Goal: Task Accomplishment & Management: Use online tool/utility

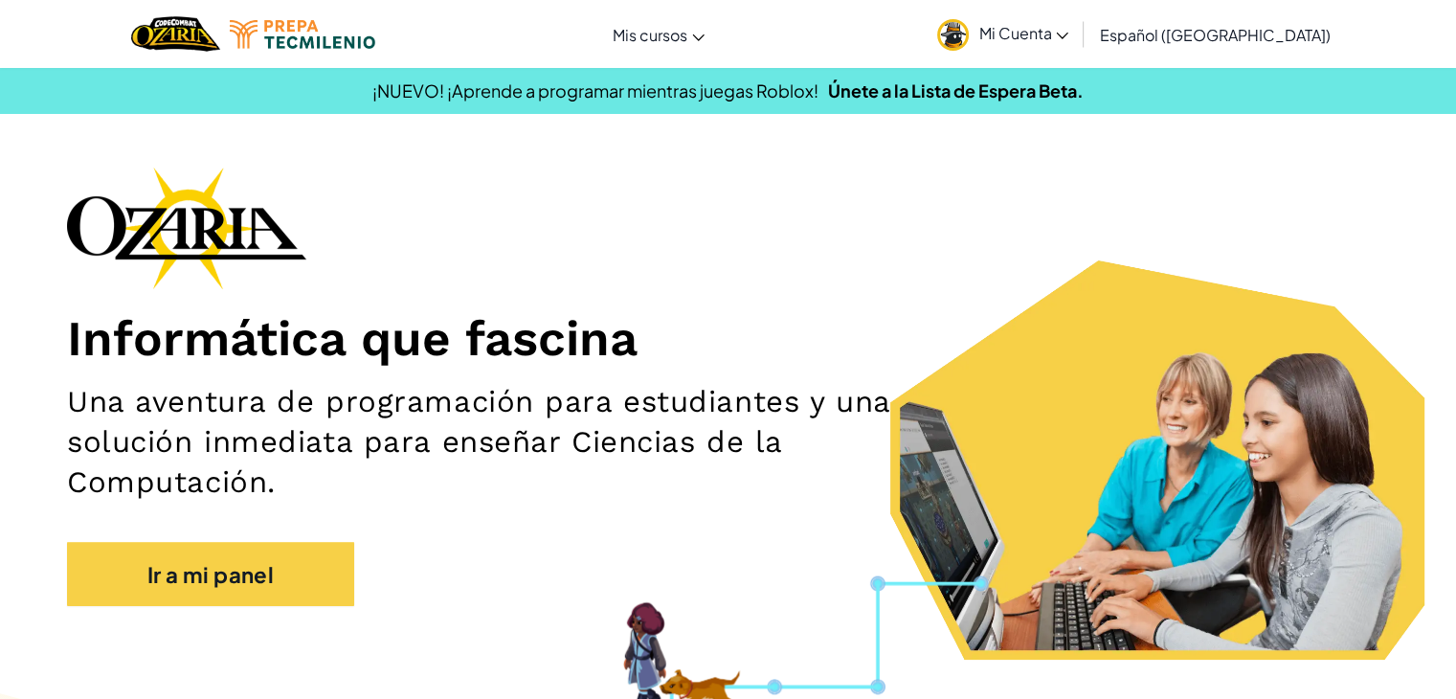
click at [1024, 32] on font "Mi Cuenta" at bounding box center [1014, 33] width 73 height 20
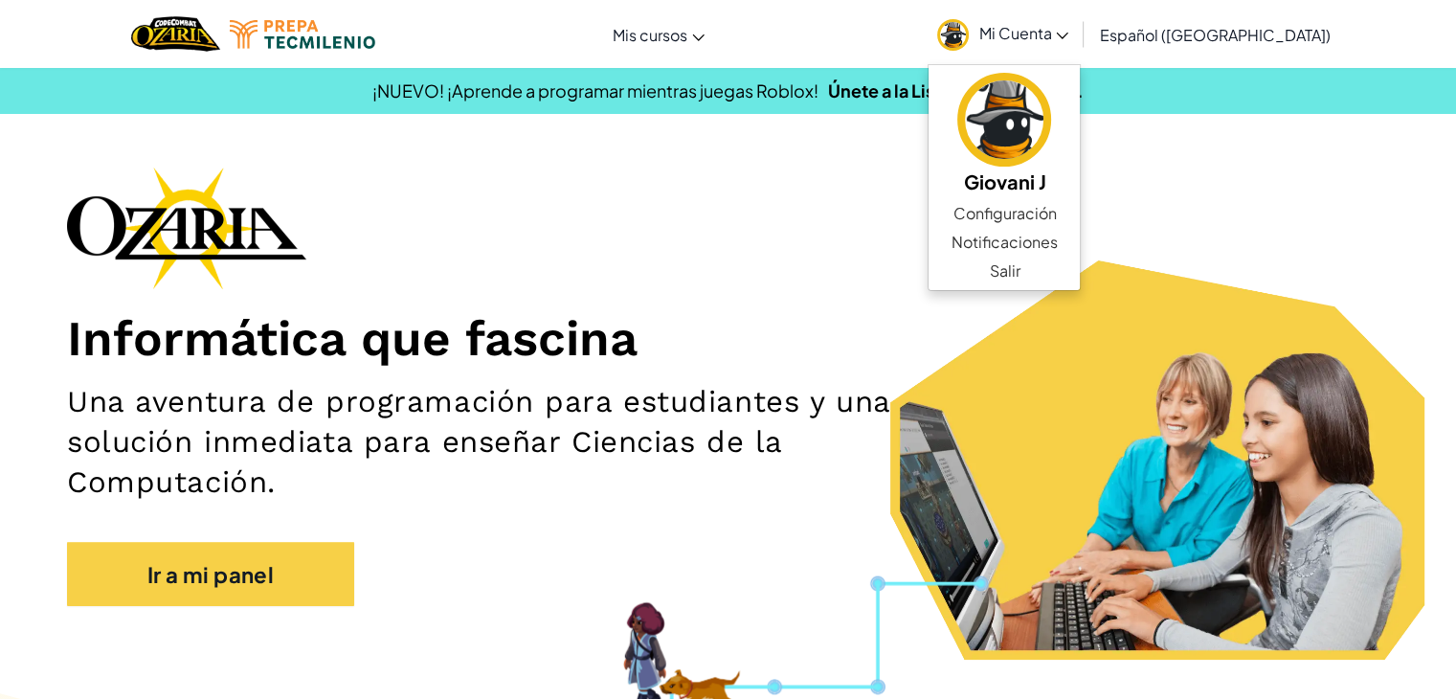
click at [715, 351] on h1 "Informática que fascina" at bounding box center [728, 337] width 1322 height 59
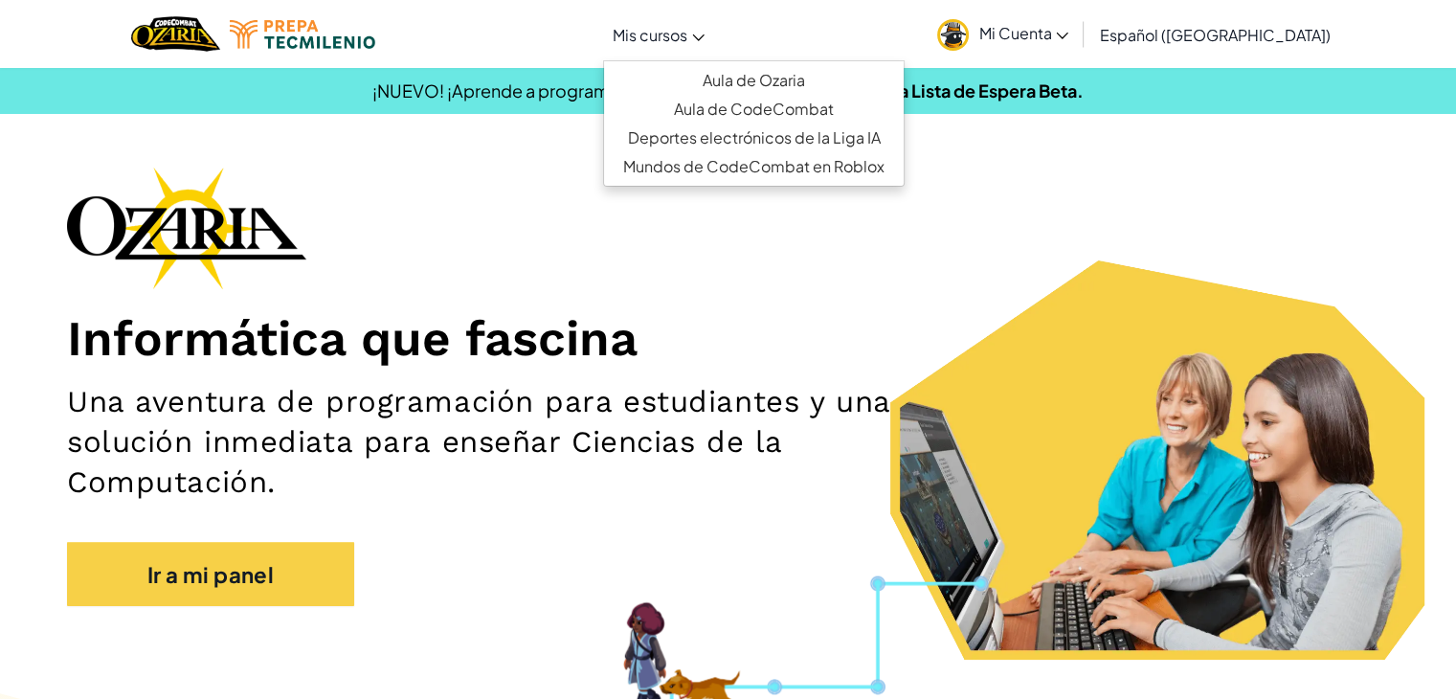
click at [655, 38] on font "Mis cursos" at bounding box center [650, 35] width 75 height 20
click at [768, 78] on font "Aula de Ozaria" at bounding box center [754, 80] width 102 height 20
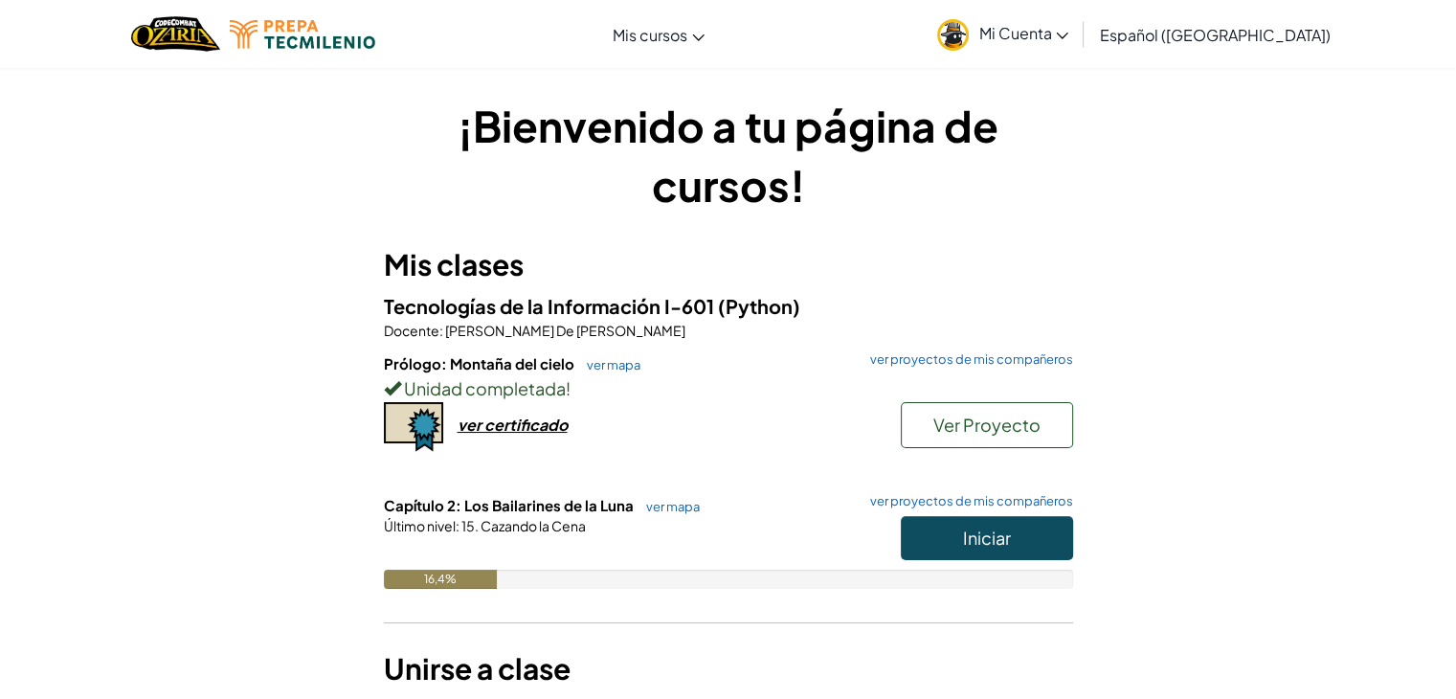
scroll to position [206, 0]
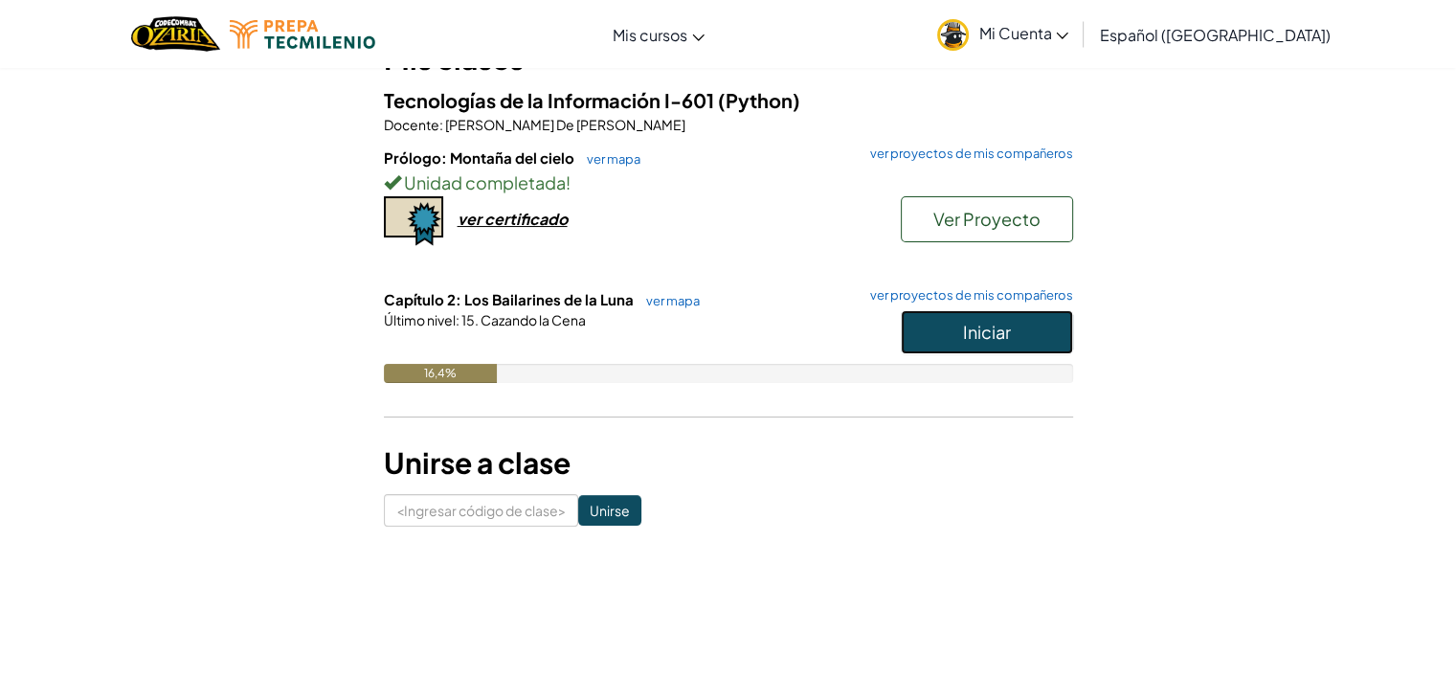
click at [975, 330] on font "Iniciar" at bounding box center [987, 332] width 48 height 22
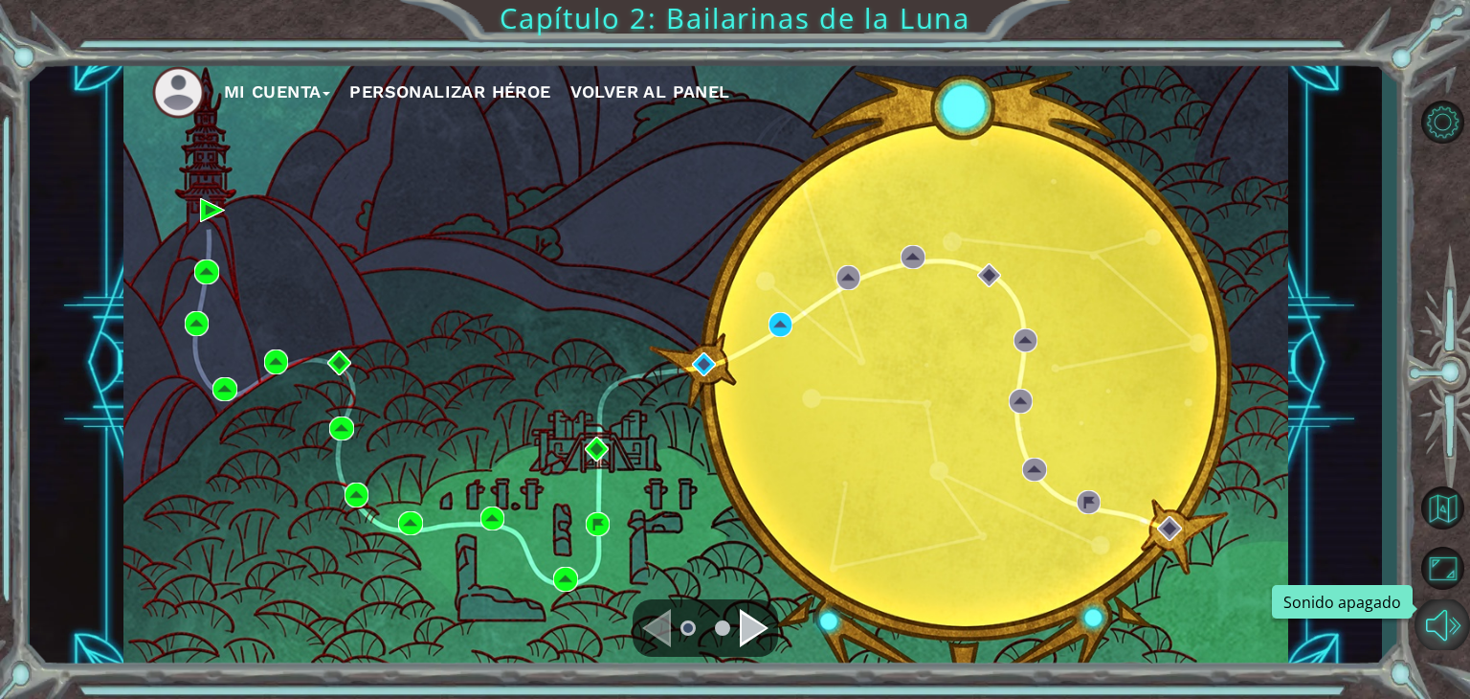
click at [1445, 621] on button "Sonido apagado" at bounding box center [1443, 624] width 56 height 51
click at [764, 321] on div "Mi Cuenta Personalizar héroe Volver al panel" at bounding box center [705, 363] width 1165 height 614
click at [777, 322] on img at bounding box center [781, 324] width 25 height 25
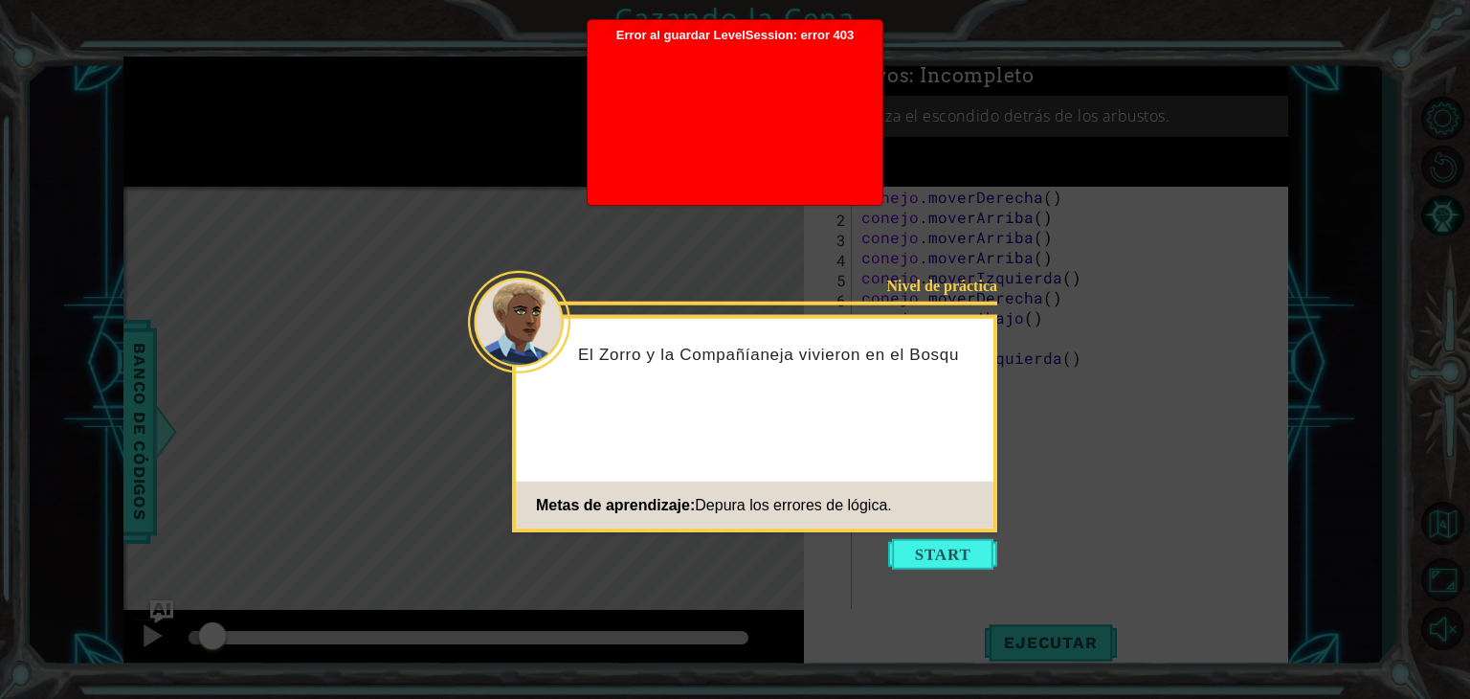
click at [758, 189] on div at bounding box center [735, 119] width 276 height 153
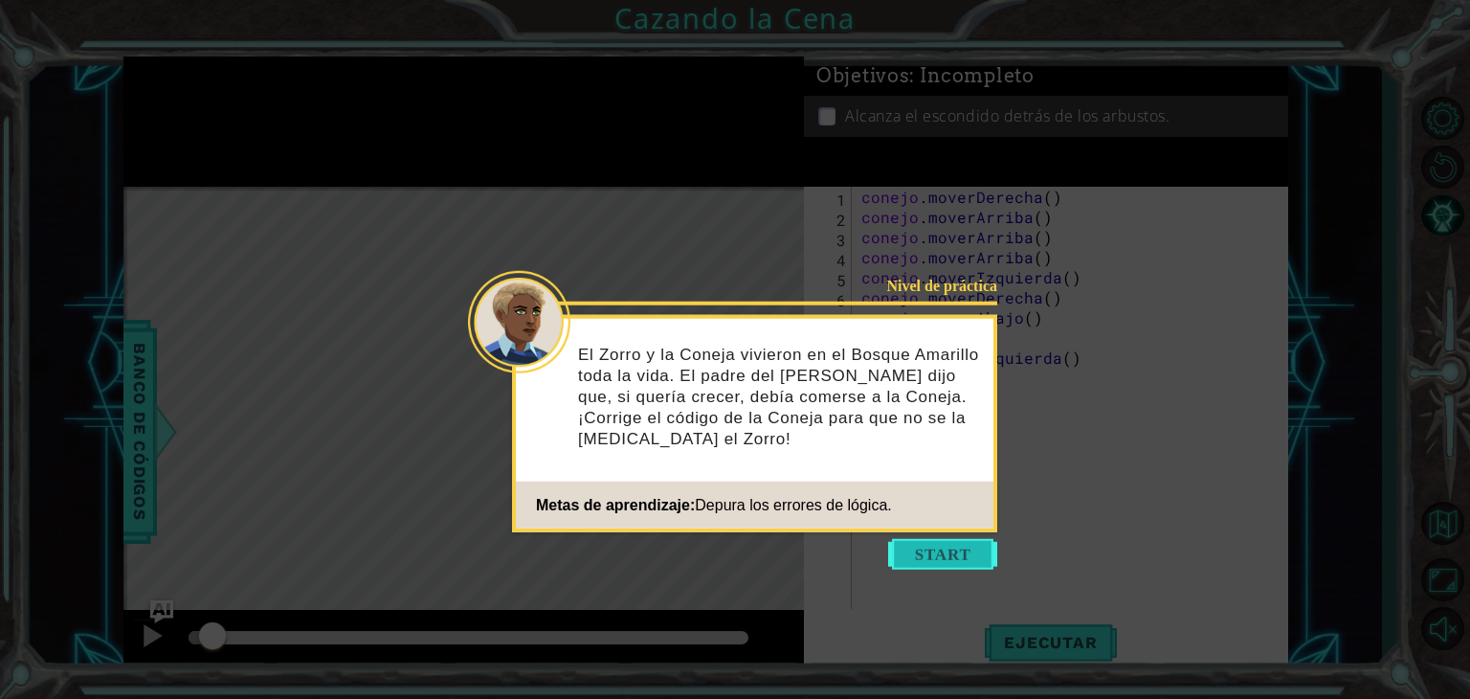
click at [927, 548] on button "Comenzar" at bounding box center [942, 554] width 109 height 31
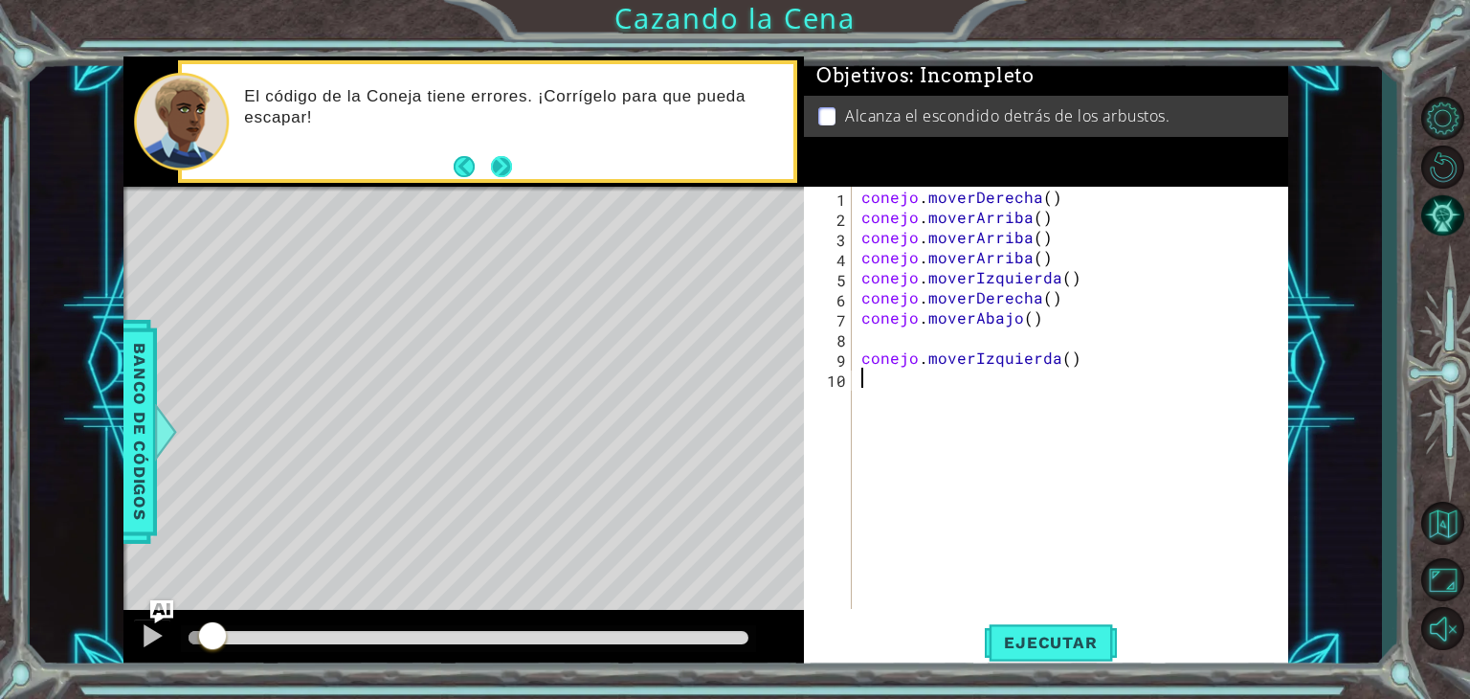
click at [508, 152] on footer at bounding box center [483, 166] width 58 height 29
click at [503, 162] on button "Próximo" at bounding box center [502, 166] width 34 height 34
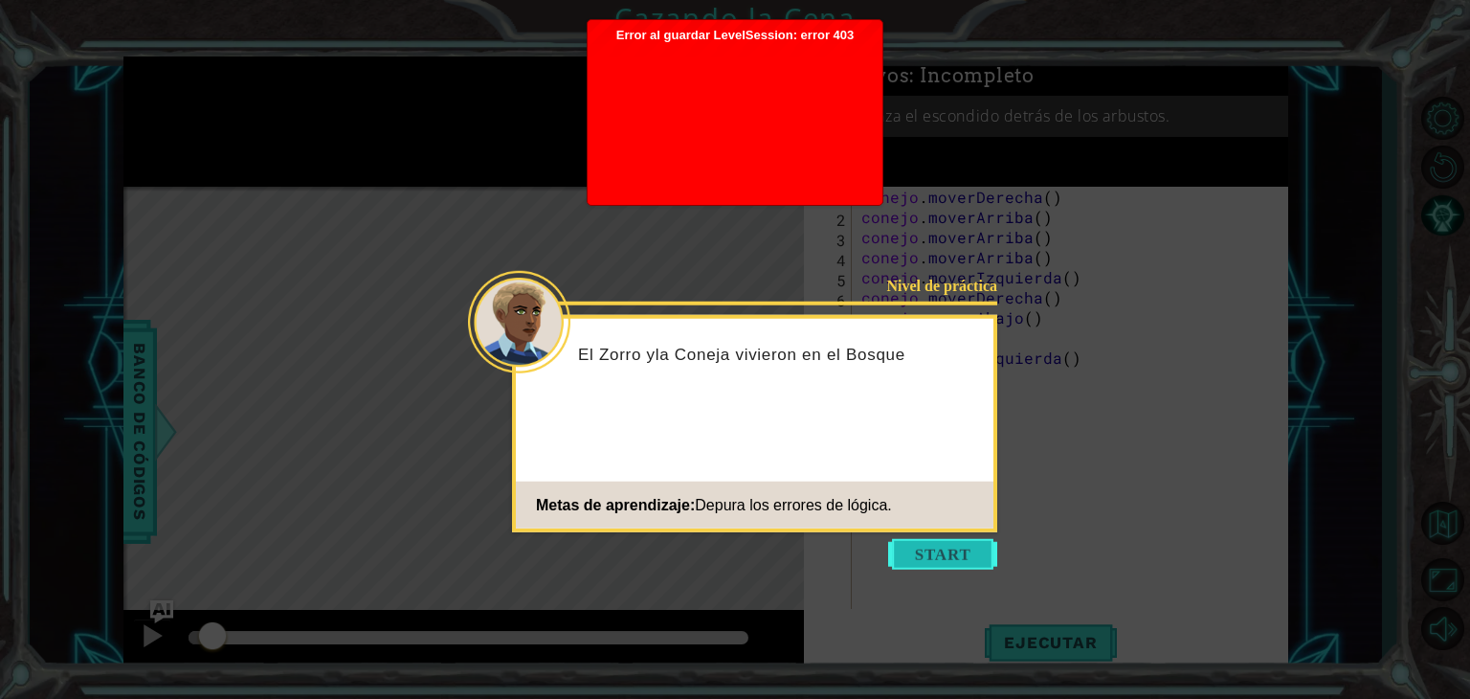
click at [973, 550] on button "Comenzar" at bounding box center [942, 554] width 109 height 31
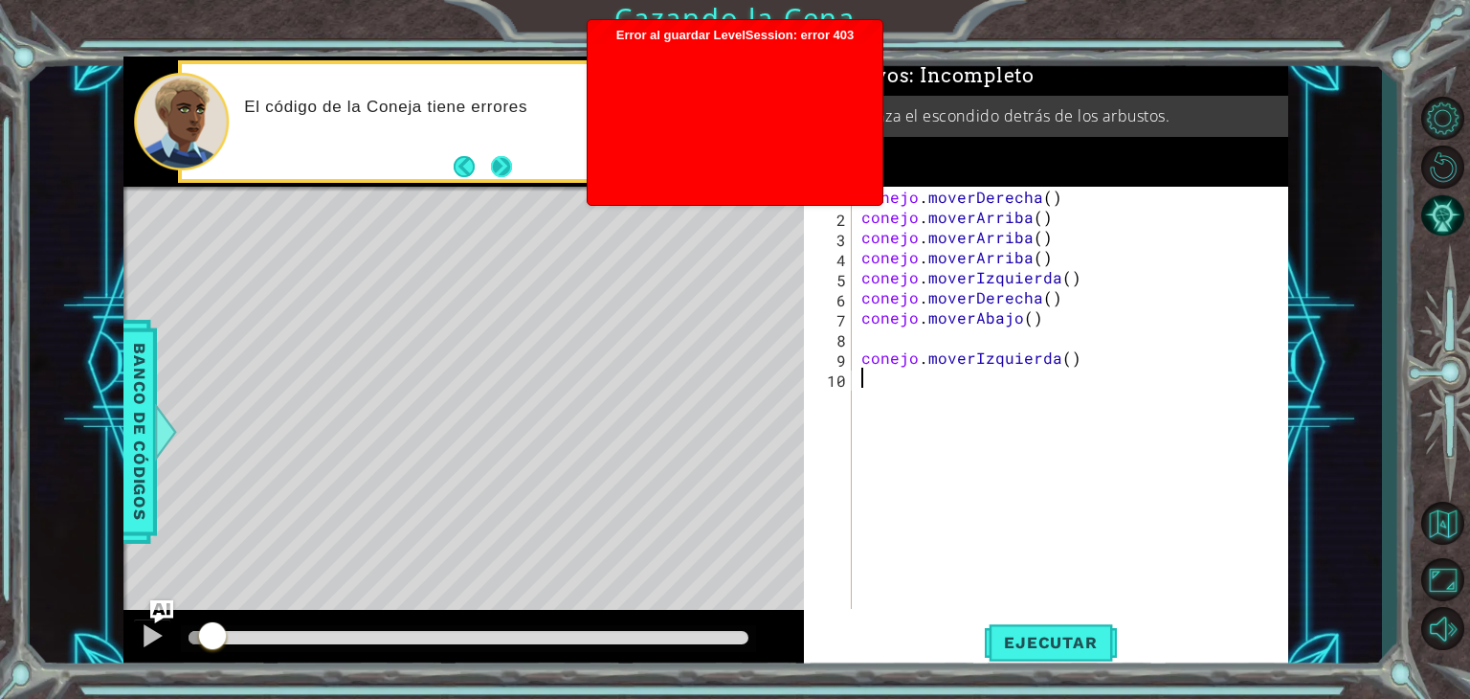
click at [512, 175] on button "Próximo" at bounding box center [502, 166] width 32 height 32
click at [643, 128] on div at bounding box center [735, 119] width 276 height 153
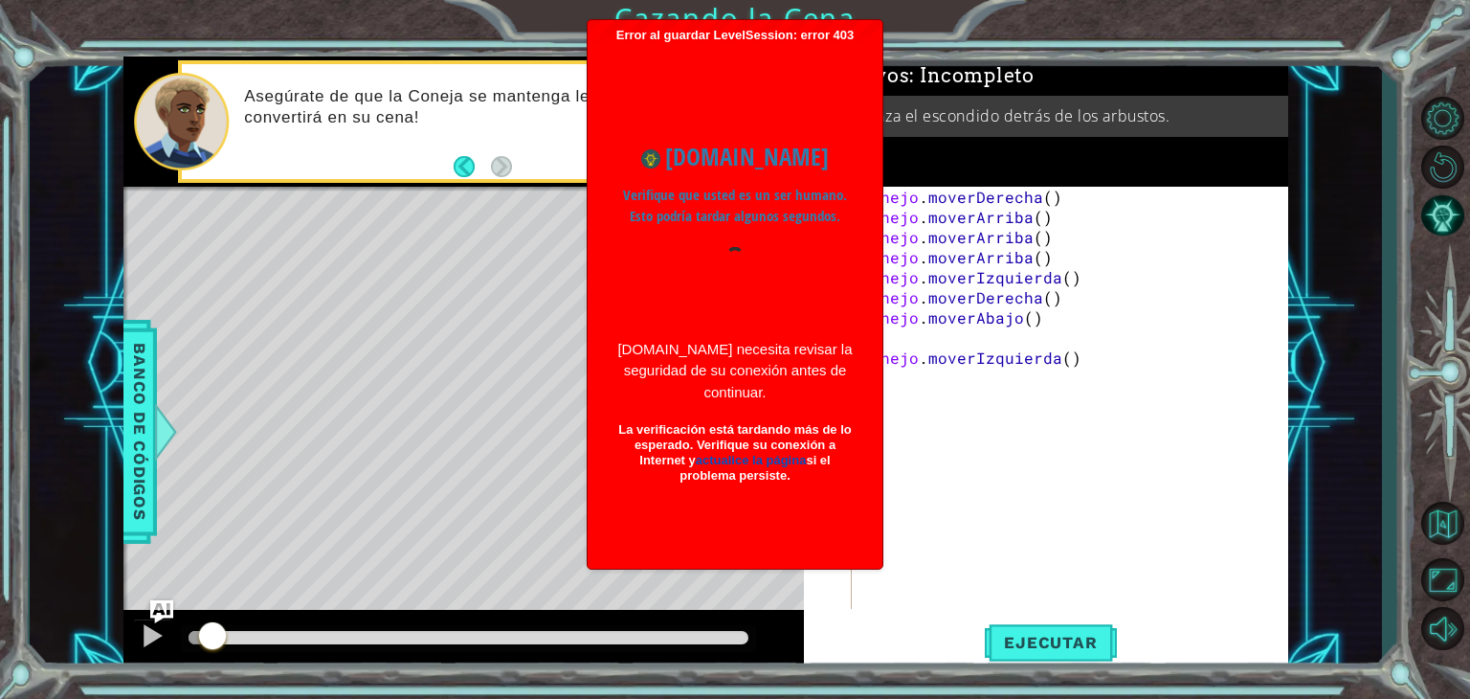
click at [568, 399] on div "Mapa de niveles" at bounding box center [565, 469] width 884 height 564
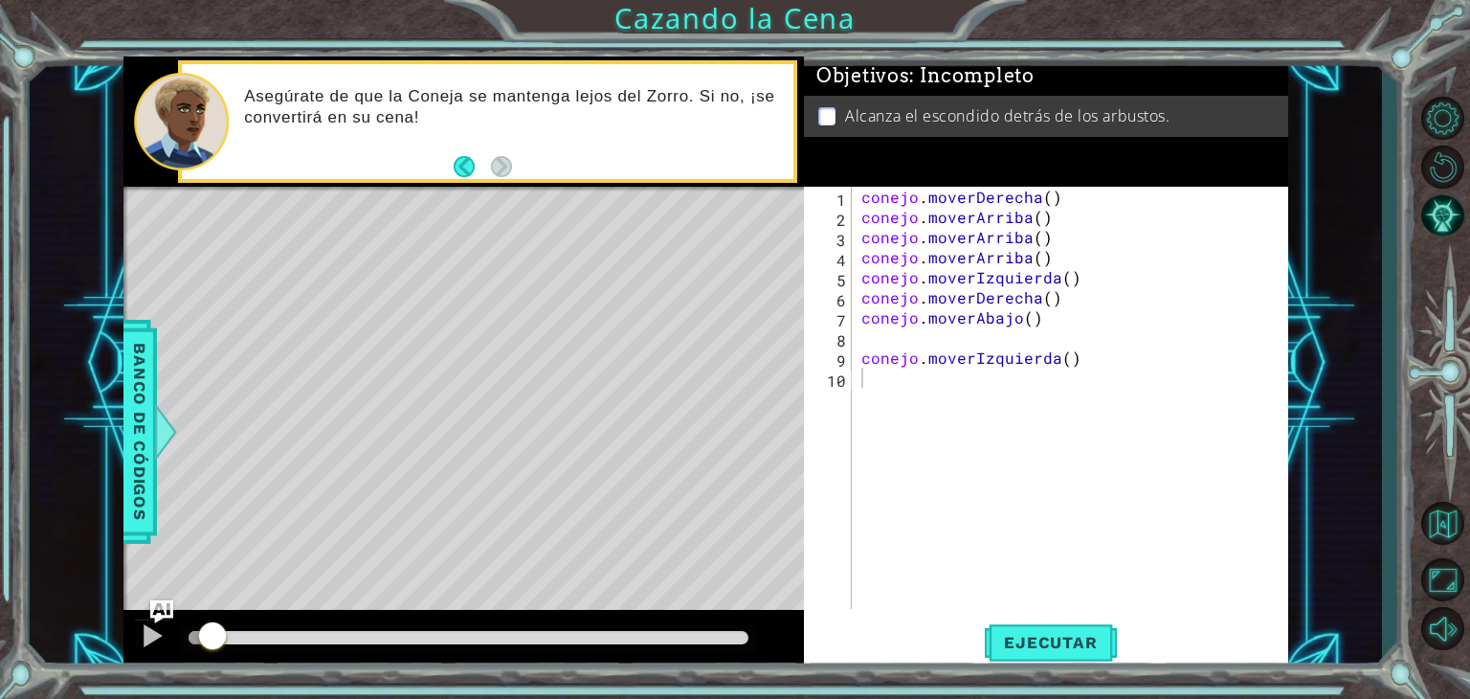
click at [1085, 195] on div "conejo . moverDerecha ( ) conejo . moverArriba ( ) conejo . moverArriba ( ) con…" at bounding box center [1075, 418] width 435 height 462
click at [1081, 195] on div "conejo . moverDerecha ( ) conejo . moverArriba ( ) conejo . moverArriba ( ) con…" at bounding box center [1071, 398] width 426 height 422
click at [1081, 195] on div "conejo . moverDerecha ( ) conejo . moverArriba ( ) conejo . moverArriba ( ) con…" at bounding box center [1075, 418] width 435 height 462
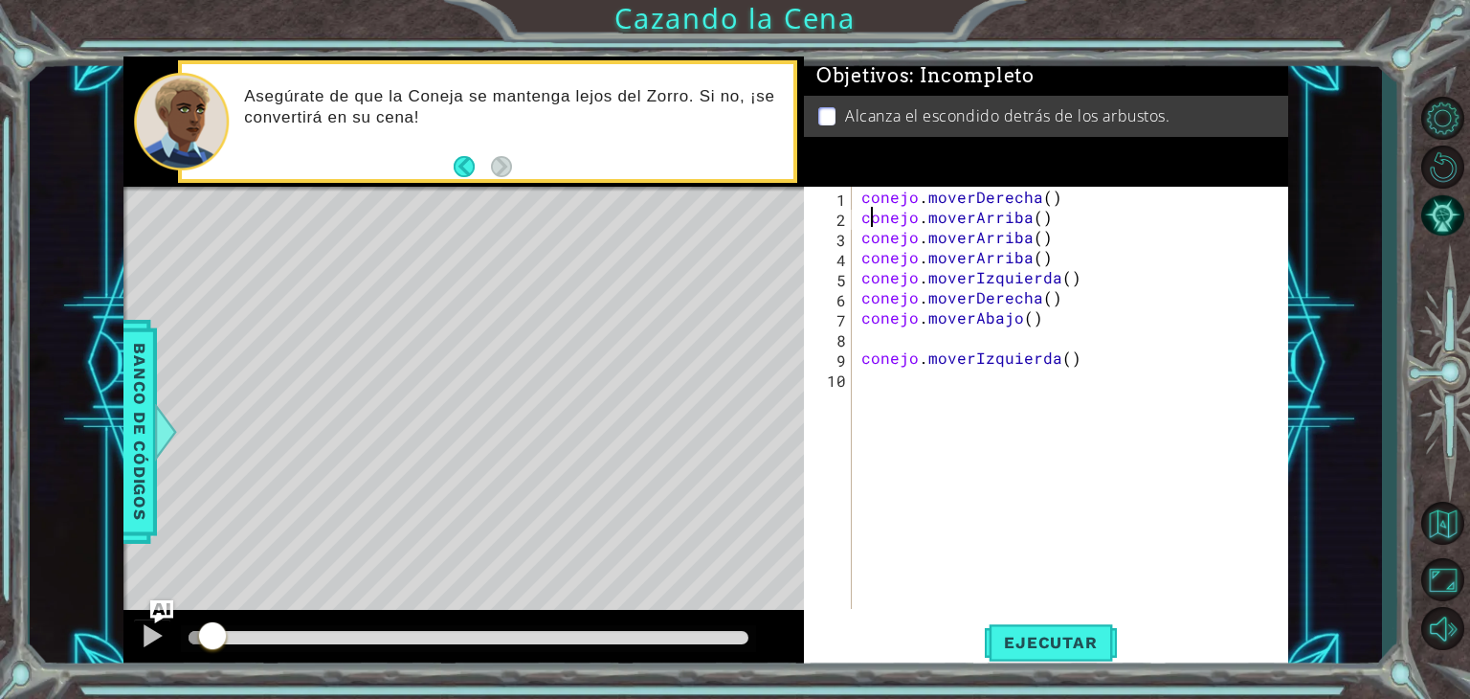
type textarea "rabbit.moveRight()"
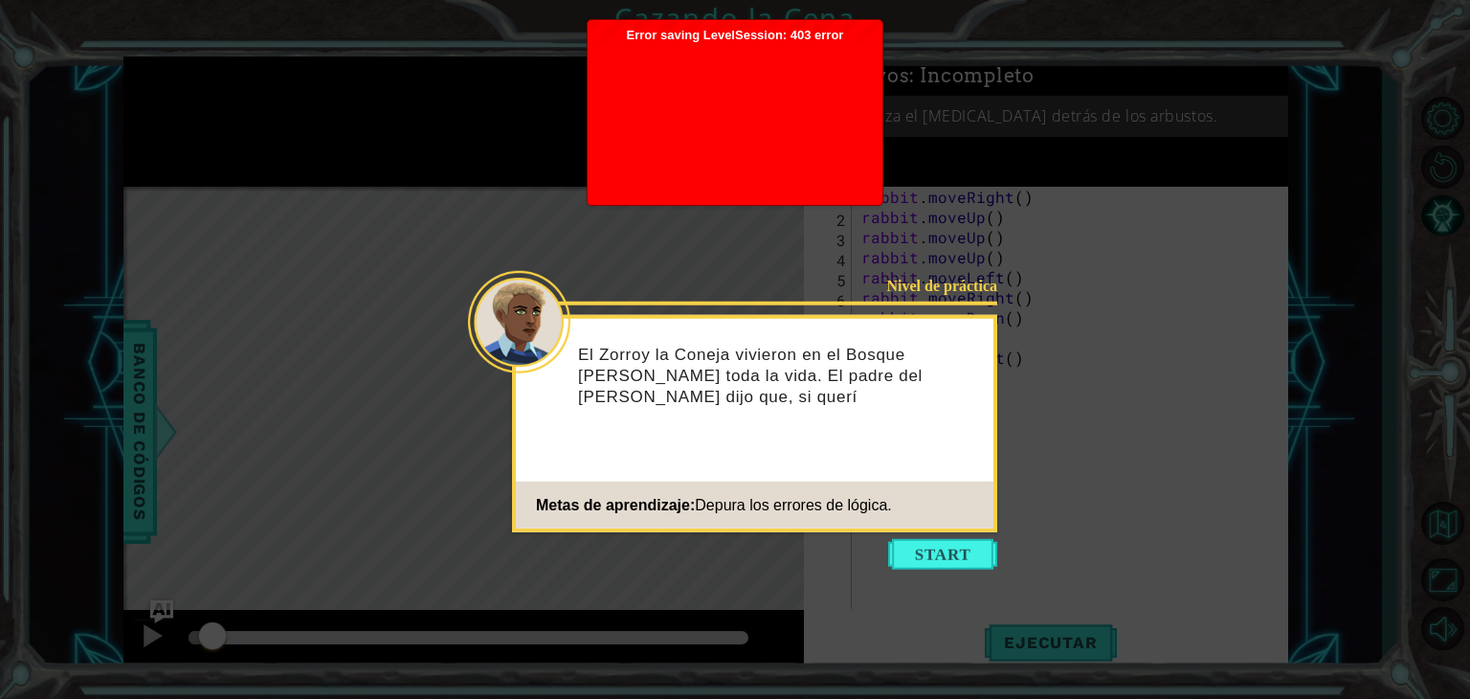
click at [800, 109] on div at bounding box center [735, 119] width 276 height 153
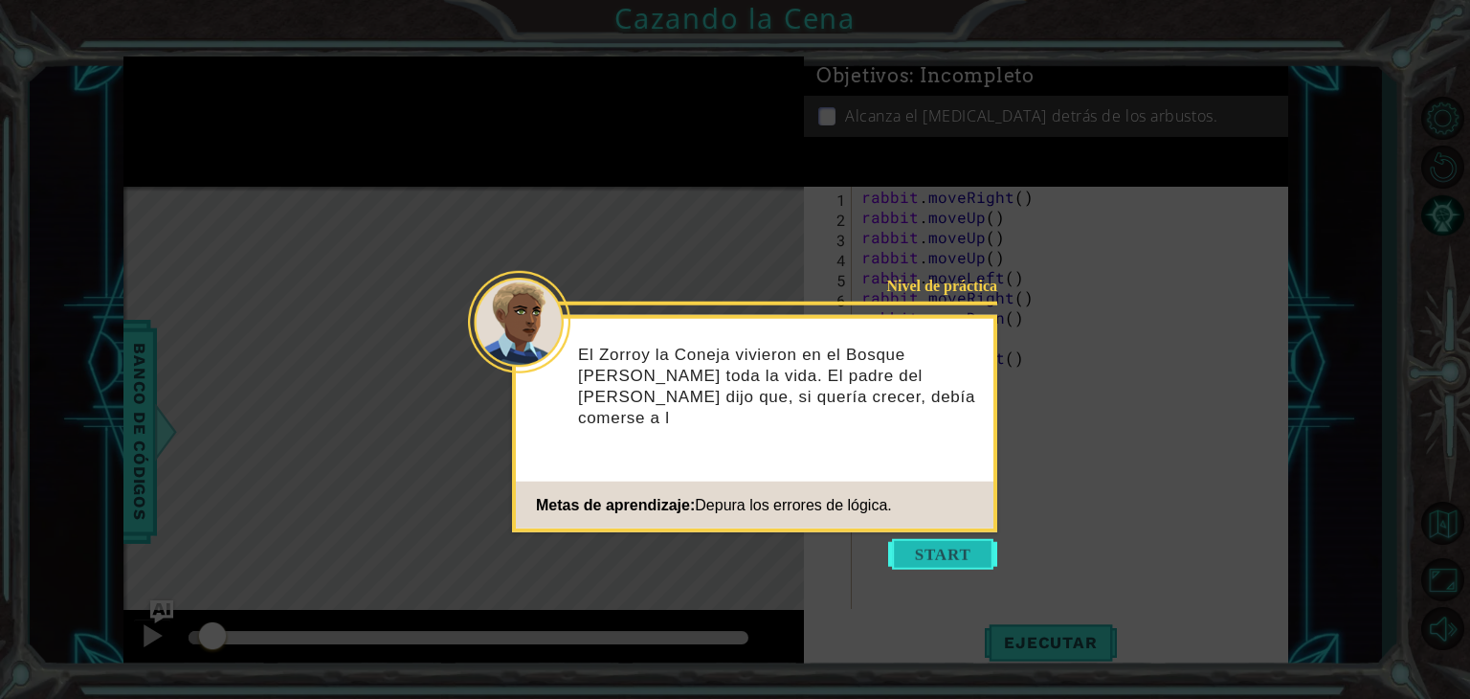
click at [944, 568] on button "Start" at bounding box center [942, 554] width 109 height 31
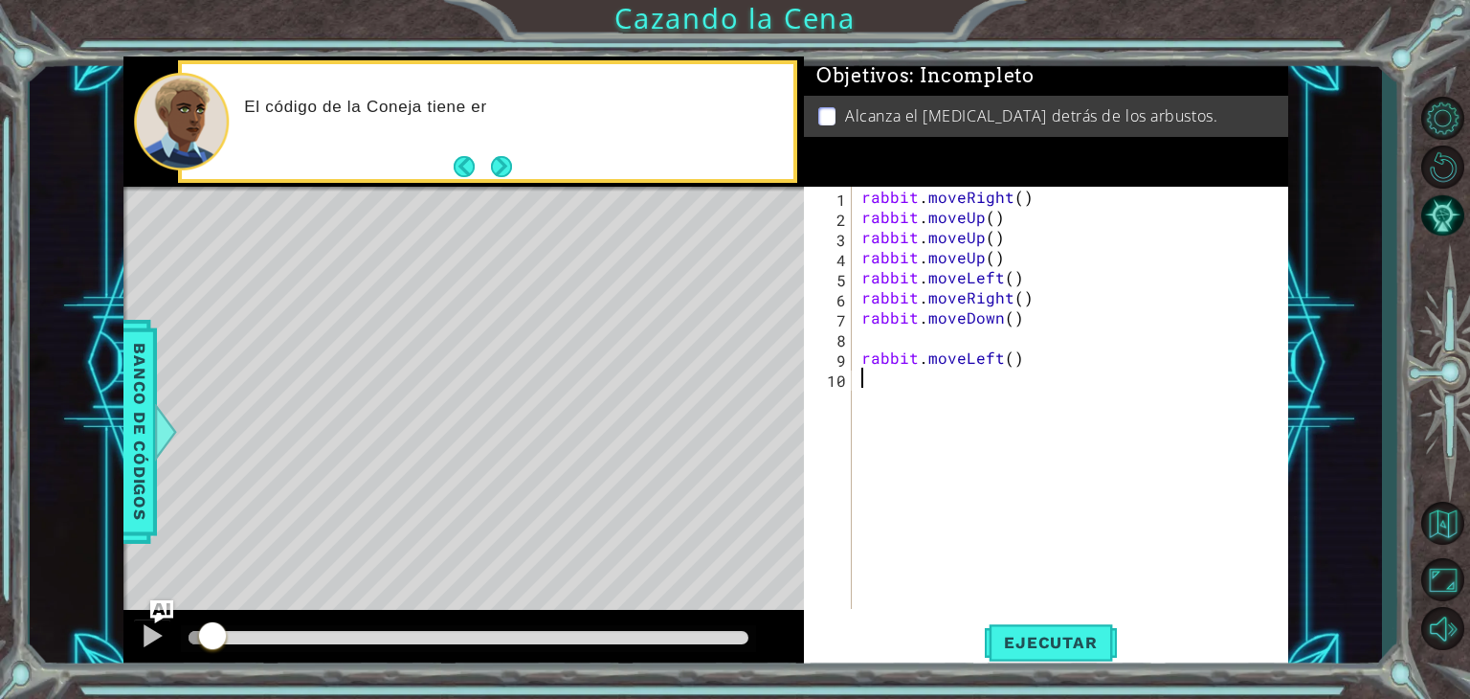
click at [1015, 207] on div "rabbit . moveRight ( ) rabbit . moveUp ( ) rabbit . moveUp ( ) rabbit . moveUp …" at bounding box center [1075, 418] width 435 height 462
click at [977, 238] on div "rabbit . moveRight ( 2 ) rabbit . moveUp ( ) rabbit . moveUp ( ) rabbit . moveU…" at bounding box center [1075, 418] width 435 height 462
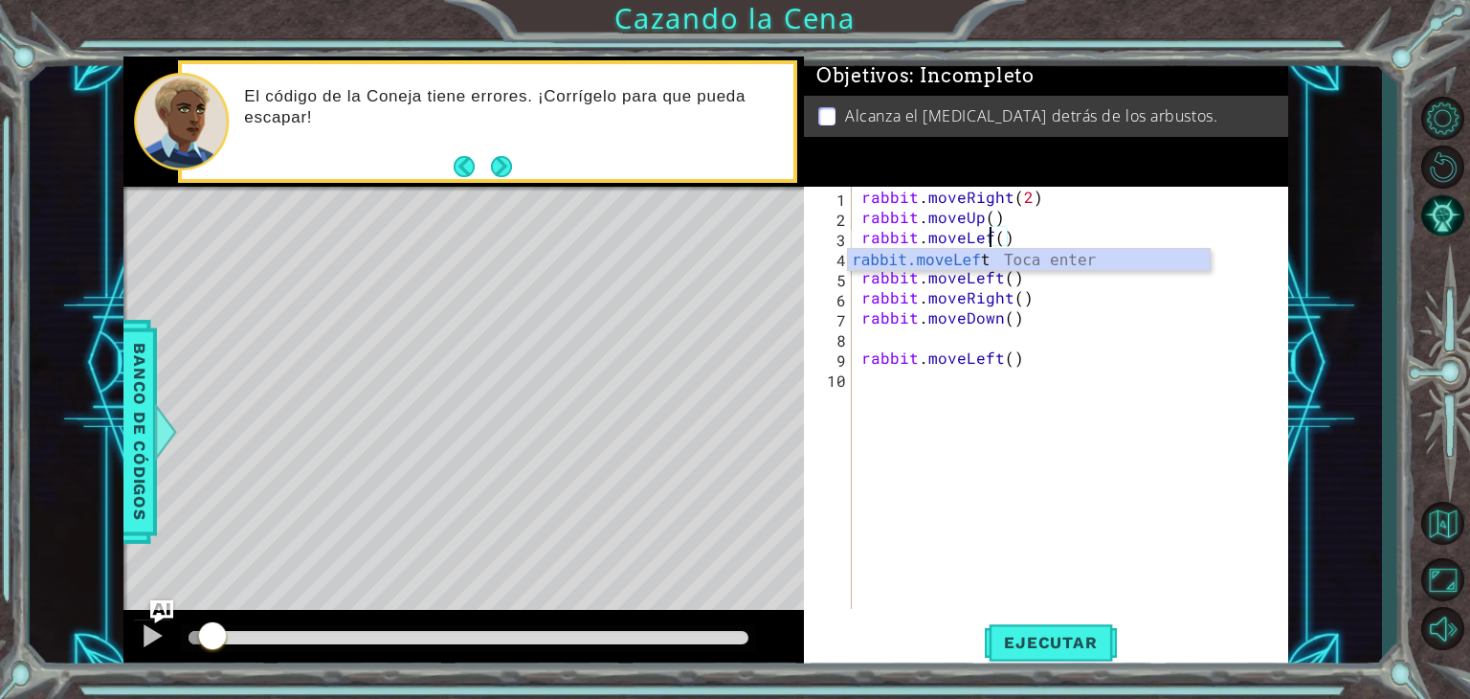
scroll to position [0, 8]
click at [1091, 265] on div "rabbit.moveLeft Toca enter" at bounding box center [1029, 283] width 362 height 69
click at [1018, 240] on div "rabbit . moveRight ( 2 ) rabbit . moveUp ( ) rabbit . moveLeft ( 1 ) rabbit . m…" at bounding box center [1071, 398] width 426 height 422
click at [982, 257] on div "rabbit . moveRight ( 2 ) rabbit . moveUp ( ) rabbit . moveLeft ( 2 ) rabbit . m…" at bounding box center [1075, 418] width 435 height 462
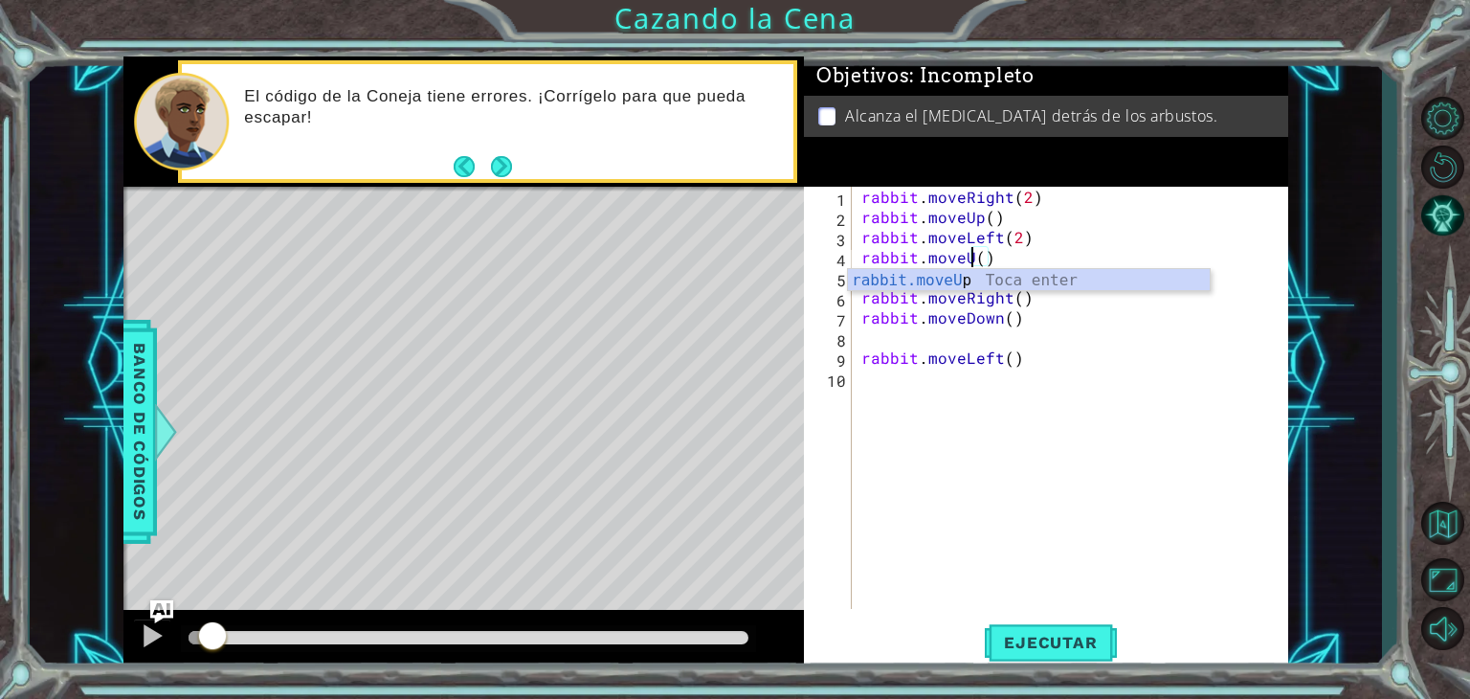
scroll to position [0, 6]
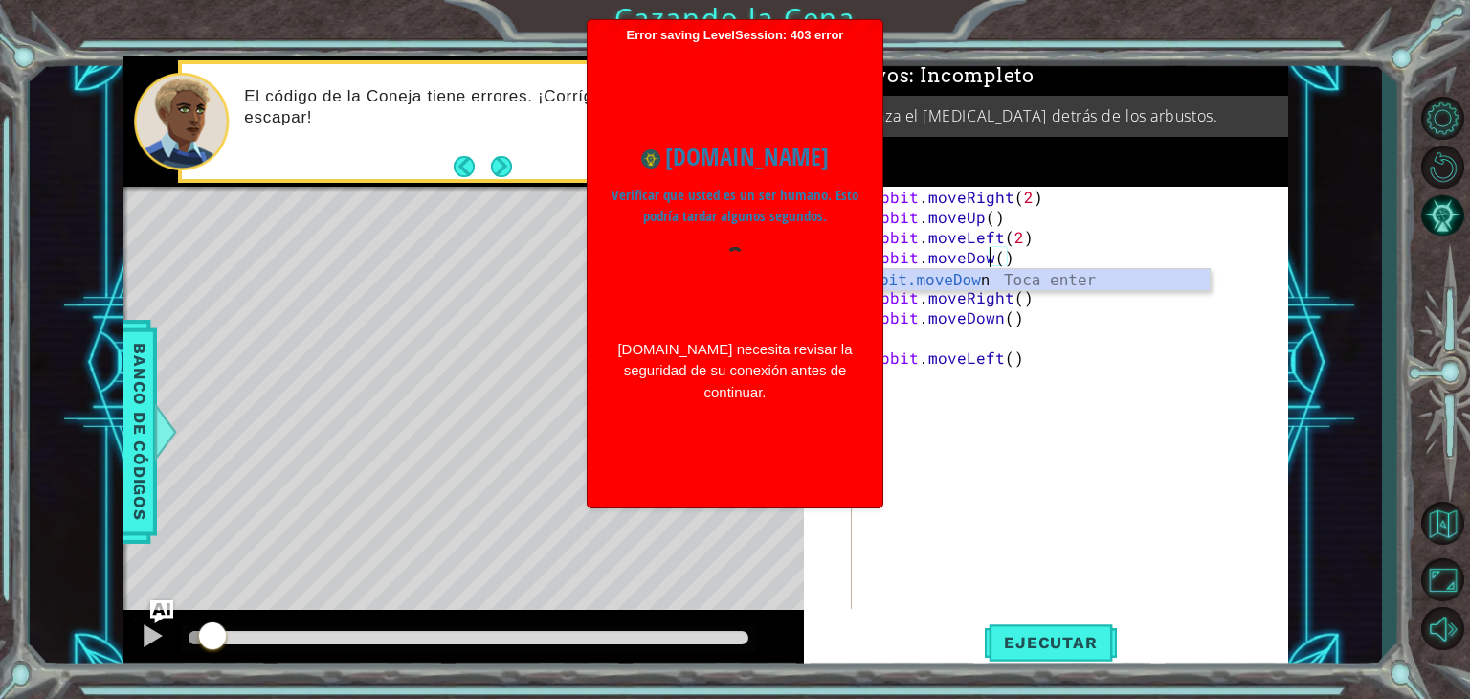
scroll to position [0, 8]
type textarea "rabbit.moveDown()"
click at [827, 294] on div at bounding box center [735, 283] width 247 height 73
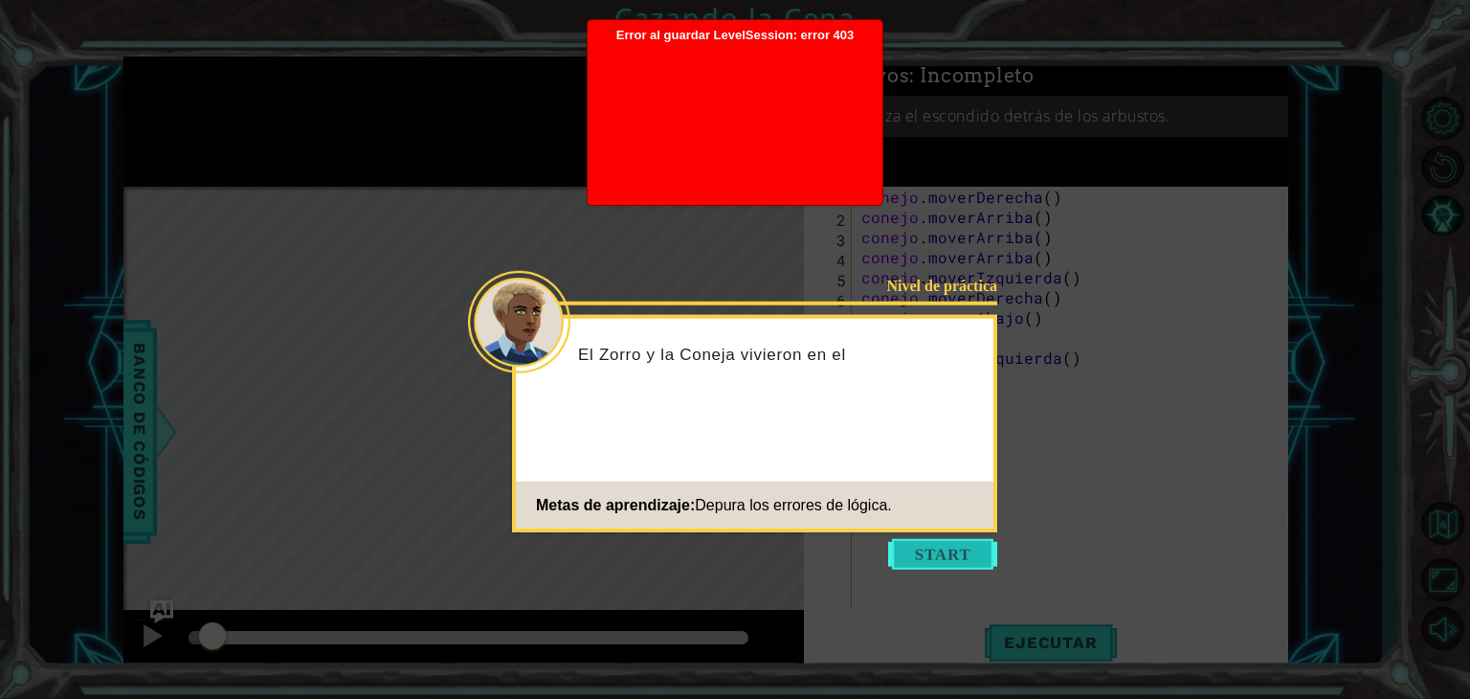
click at [923, 569] on button "Comenzar" at bounding box center [942, 554] width 109 height 31
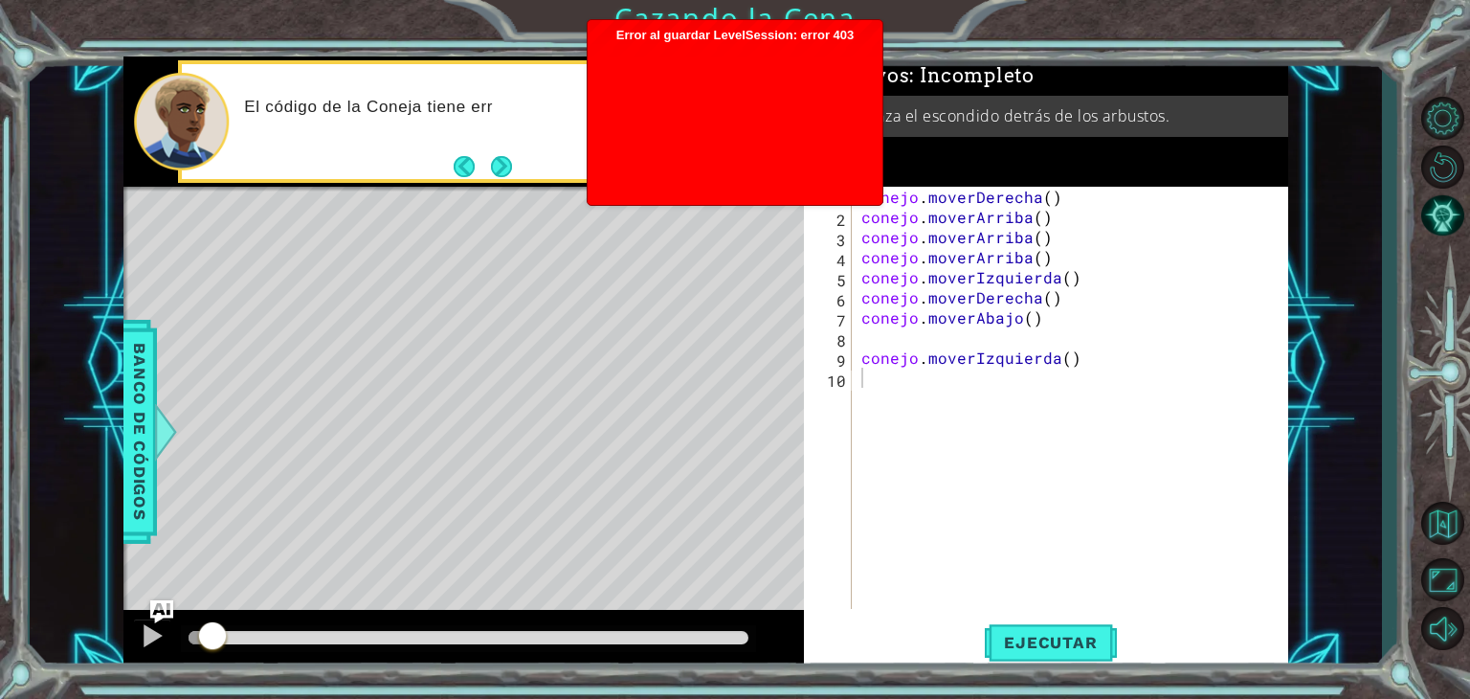
click at [877, 94] on div "Error al guardar LevelSession: error 403 Just a moment..." at bounding box center [735, 112] width 295 height 185
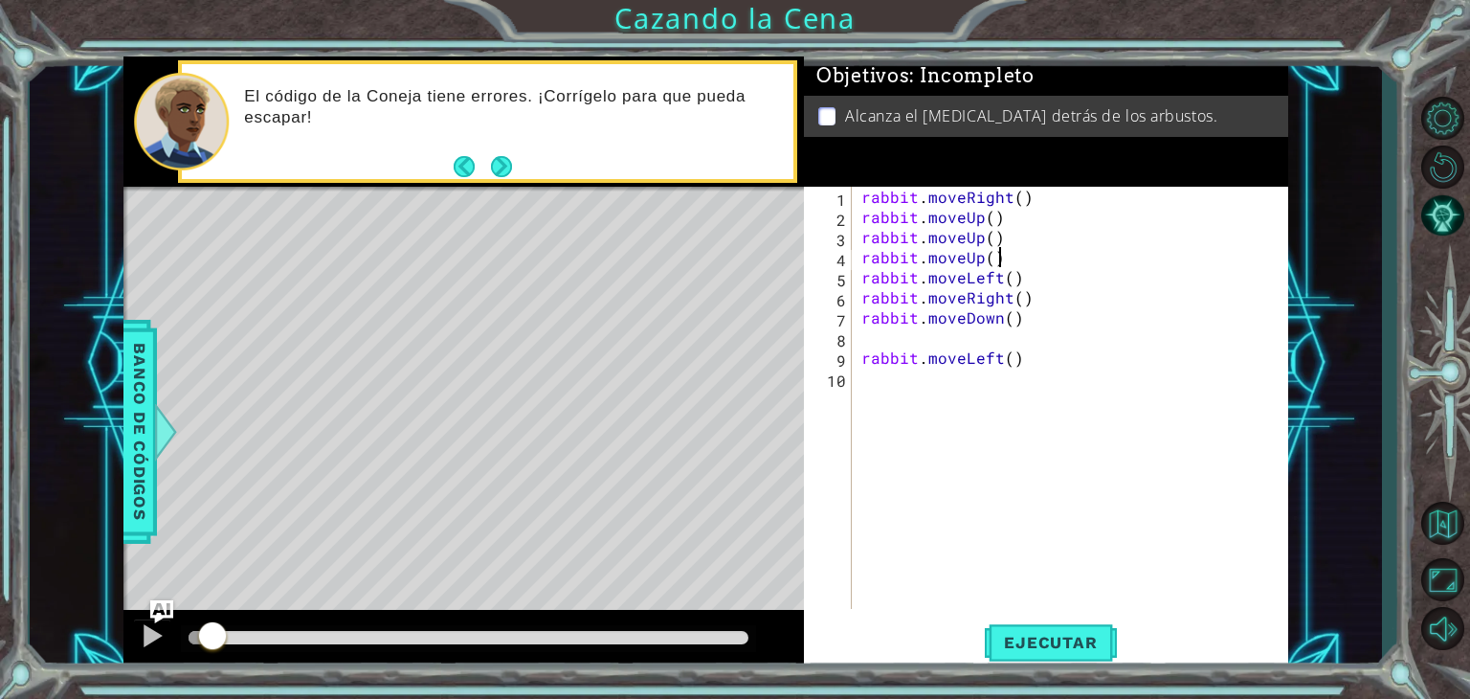
click at [1064, 248] on div "rabbit . moveRight ( ) rabbit . moveUp ( ) rabbit . moveUp ( ) rabbit . moveUp …" at bounding box center [1075, 418] width 435 height 462
click at [1012, 199] on div "rabbit . moveRight ( ) rabbit . moveUp ( ) rabbit . moveUp ( ) rabbit . moveUp …" at bounding box center [1075, 418] width 435 height 462
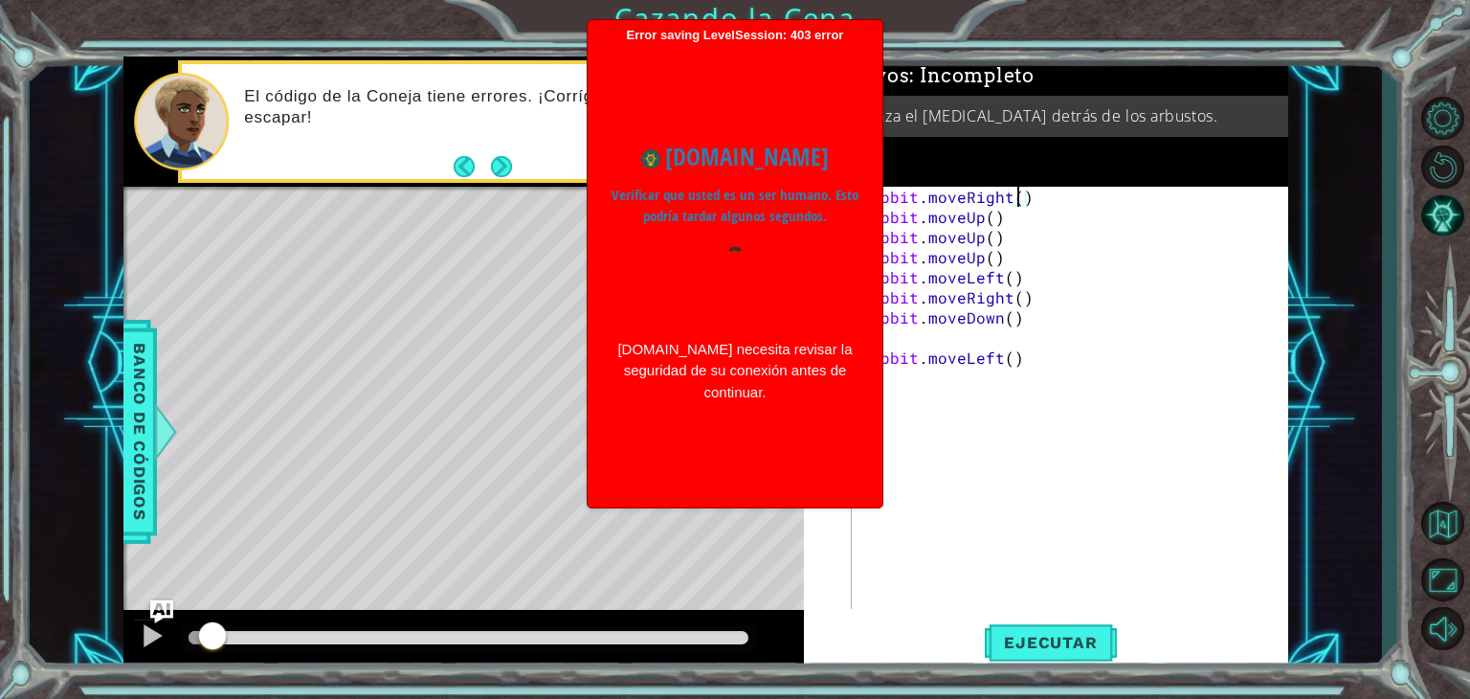
click at [1014, 200] on div "rabbit . moveRight ( ) rabbit . moveUp ( ) rabbit . moveUp ( ) rabbit . moveUp …" at bounding box center [1075, 418] width 435 height 462
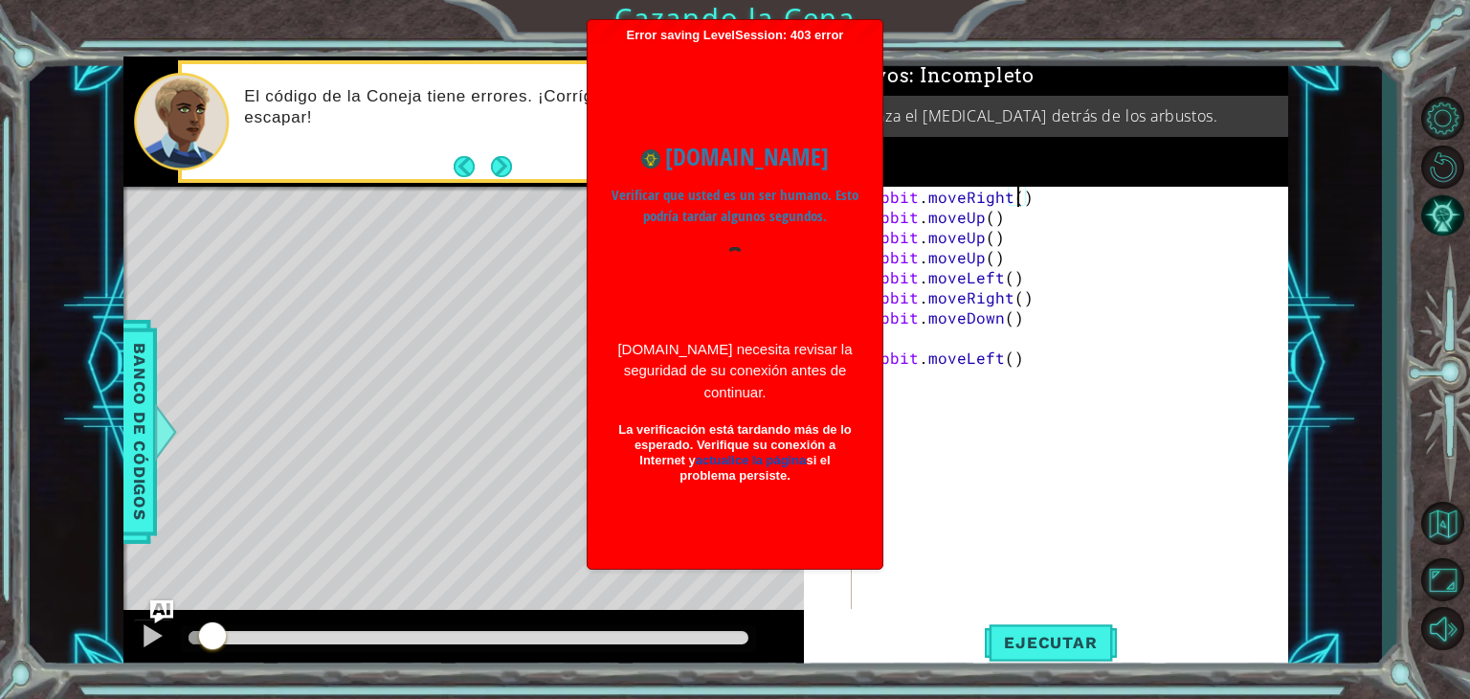
click at [738, 231] on div "www.ozaria.com Verificar que usted es un ser humano. Esto podría tardar algunos…" at bounding box center [735, 302] width 276 height 364
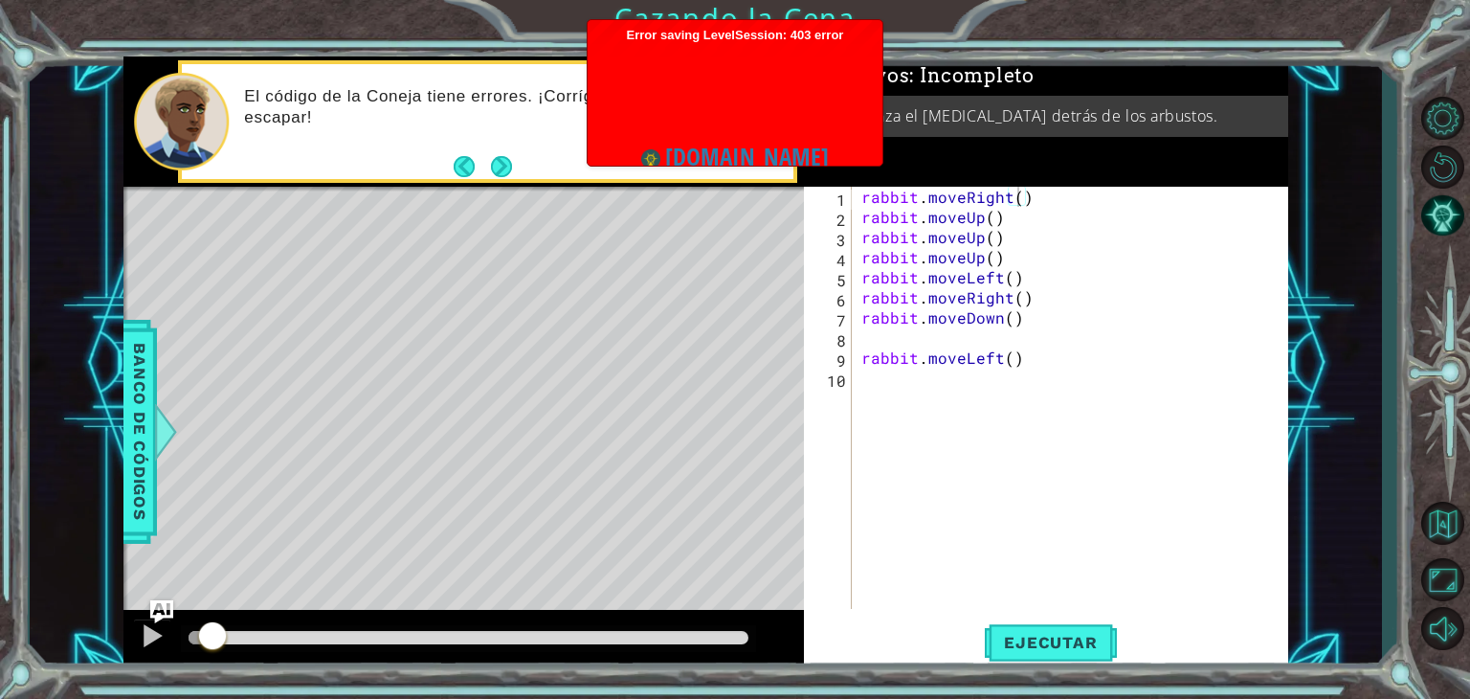
click at [738, 231] on body "1 ההההההההההההההההההההההההההההההההההההההההההההההההההההההההההההההההההההההההההההה…" at bounding box center [735, 349] width 1470 height 699
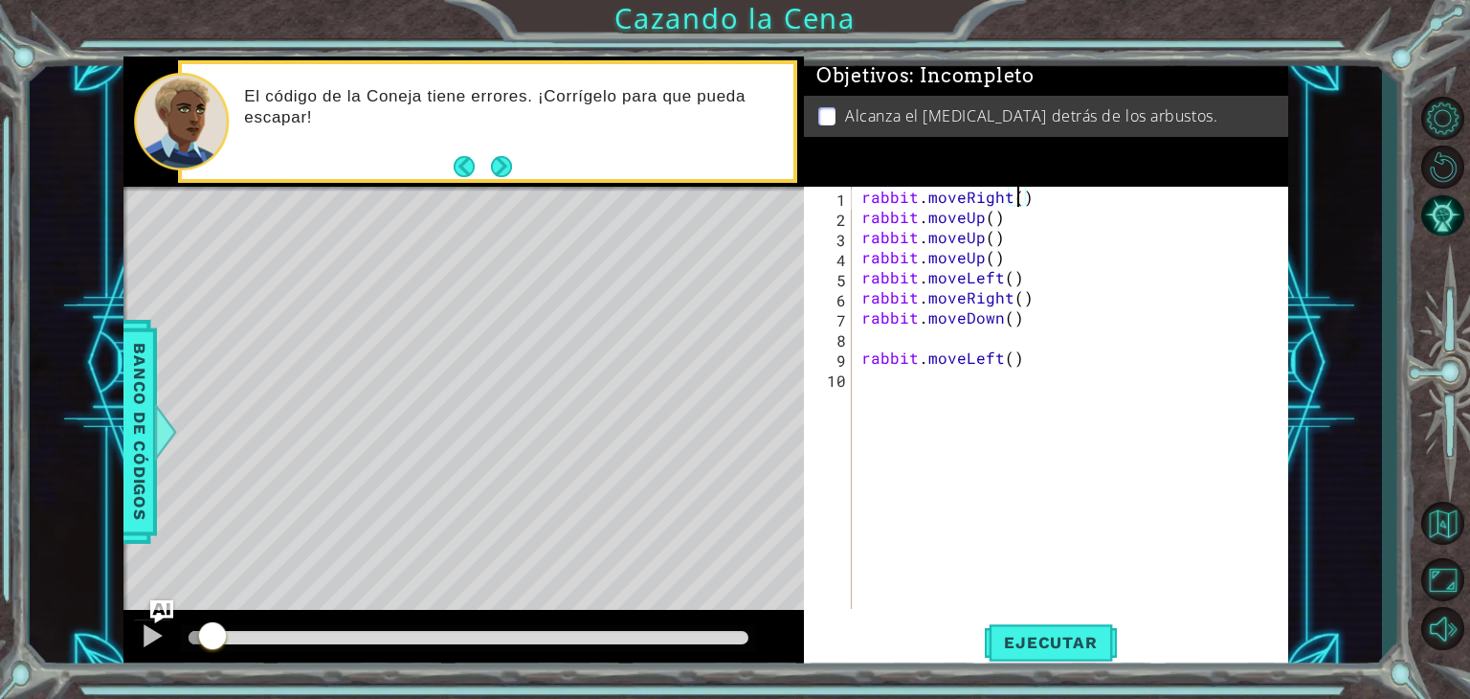
click at [1018, 195] on div "rabbit . moveRight ( ) rabbit . moveUp ( ) rabbit . moveUp ( ) rabbit . moveUp …" at bounding box center [1075, 418] width 435 height 462
click at [978, 257] on div "rabbit . moveRight ( 2 ) rabbit . moveUp ( ) rabbit . moveUp ( ) rabbit . moveU…" at bounding box center [1075, 418] width 435 height 462
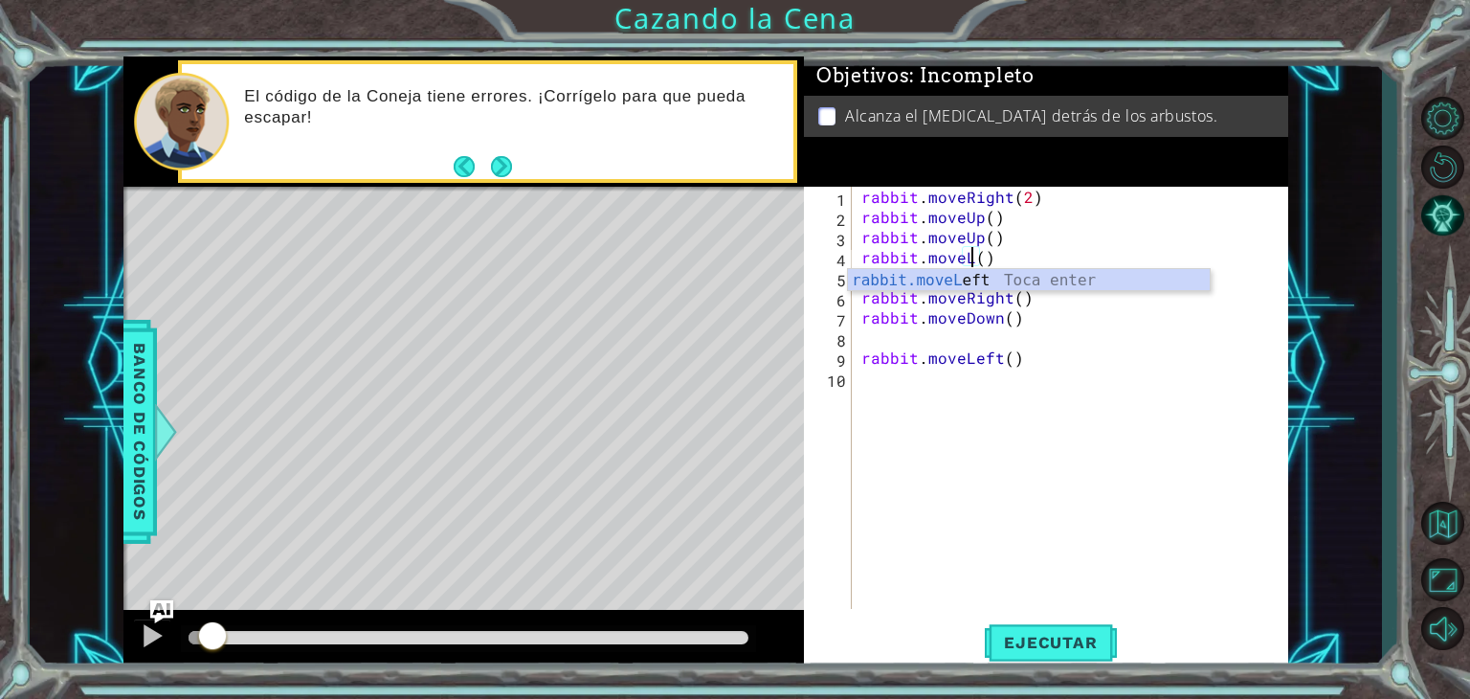
scroll to position [0, 7]
type textarea "rabbit.moveLeft()"
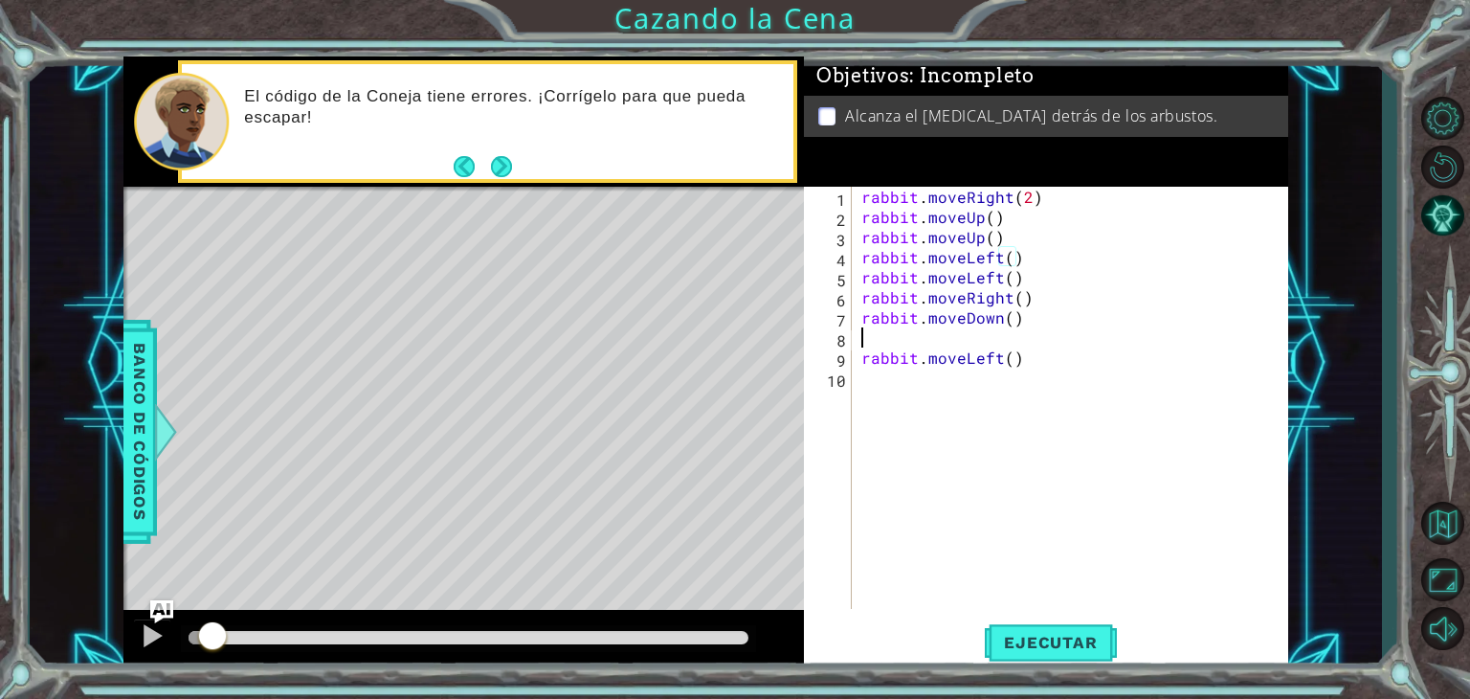
click at [1059, 332] on div "rabbit . moveRight ( 2 ) rabbit . moveUp ( ) rabbit . moveUp ( ) rabbit . moveL…" at bounding box center [1075, 418] width 435 height 462
click at [1010, 300] on div "rabbit . moveRight ( 2 ) rabbit . moveUp ( ) rabbit . moveUp ( ) rabbit . moveL…" at bounding box center [1075, 418] width 435 height 462
type textarea "rabbit.moveDo()"
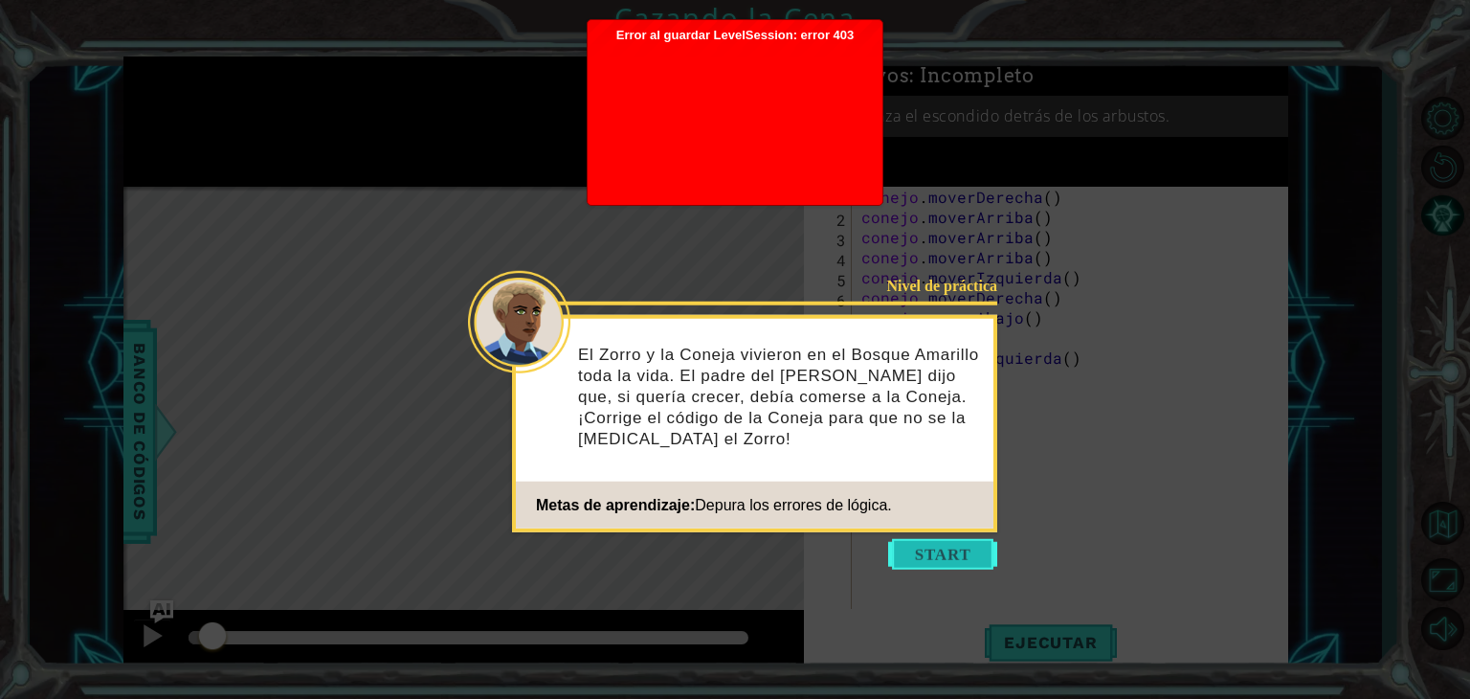
click at [921, 550] on button "Comenzar" at bounding box center [942, 554] width 109 height 31
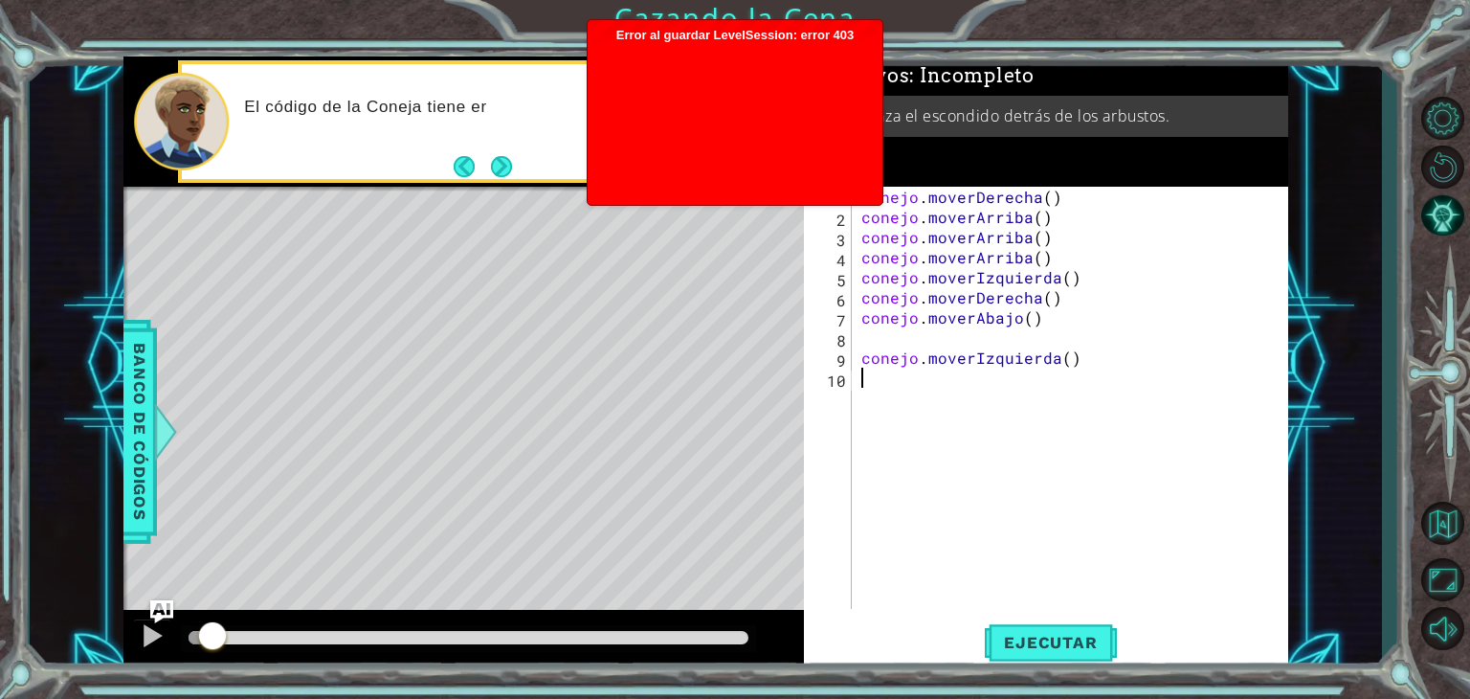
click at [839, 143] on div at bounding box center [735, 119] width 276 height 153
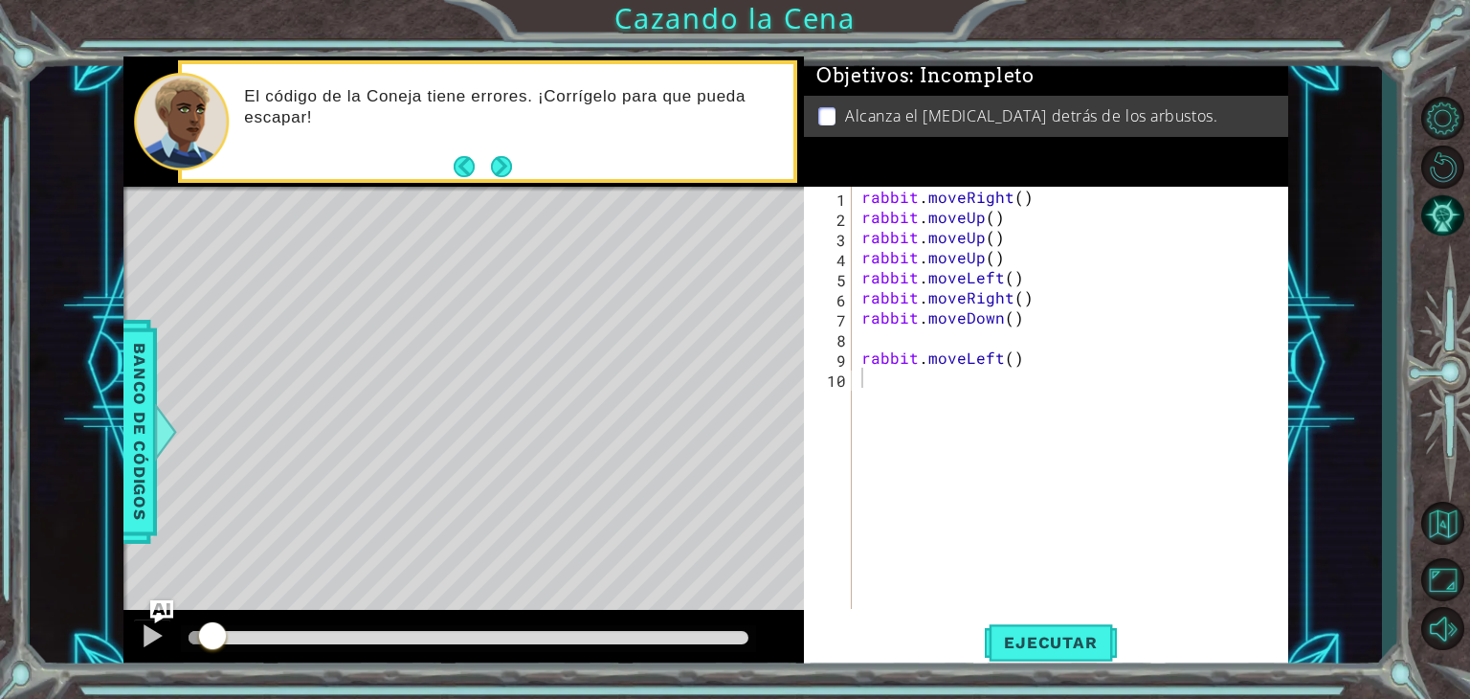
click at [1060, 149] on div "Objetivos : Incompleto Alcanza el [MEDICAL_DATA] detrás de los arbustos." at bounding box center [1046, 121] width 484 height 131
click at [1008, 199] on div "rabbit . moveRight ( ) rabbit . moveUp ( ) rabbit . moveUp ( ) rabbit . moveUp …" at bounding box center [1075, 418] width 435 height 462
click at [1025, 196] on div "rabbit . moveRight ( ) rabbit . moveUp ( ) rabbit . moveUp ( ) rabbit . moveUp …" at bounding box center [1075, 418] width 435 height 462
click at [1016, 196] on div "rabbit . moveRight ( ) rabbit . moveUp ( ) rabbit . moveUp ( ) rabbit . moveUp …" at bounding box center [1075, 418] width 435 height 462
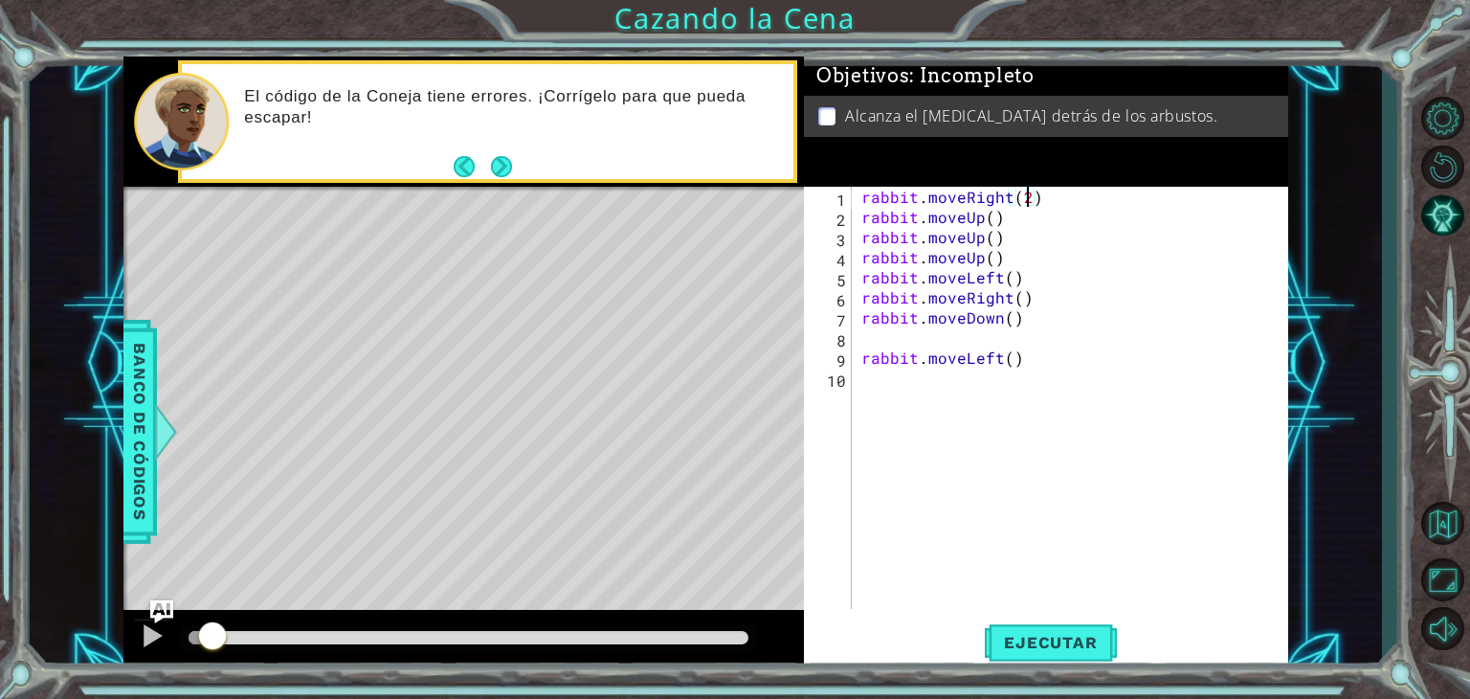
click at [982, 211] on div "rabbit . moveRight ( 2 ) rabbit . moveUp ( ) rabbit . moveUp ( ) rabbit . moveU…" at bounding box center [1075, 418] width 435 height 462
type textarea "rabbit.moveUp()"
